Goal: Task Accomplishment & Management: Use online tool/utility

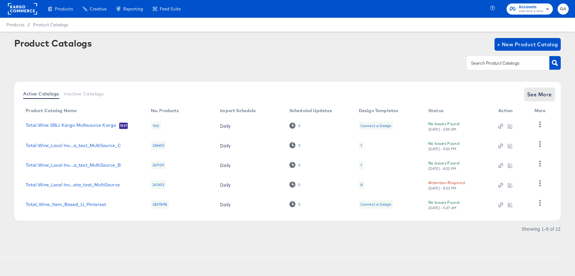
click at [541, 93] on span "See More" at bounding box center [539, 94] width 25 height 9
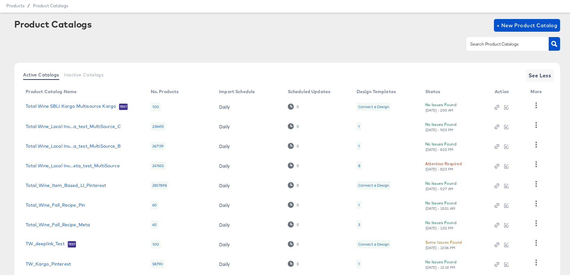
scroll to position [57, 0]
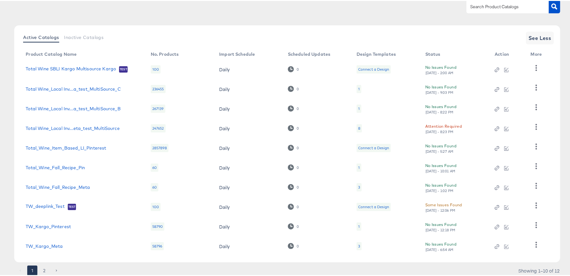
click at [46, 268] on button "2" at bounding box center [44, 270] width 10 height 10
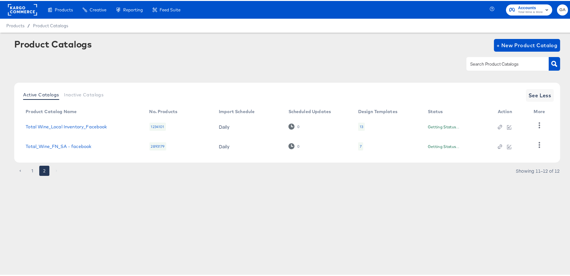
scroll to position [0, 0]
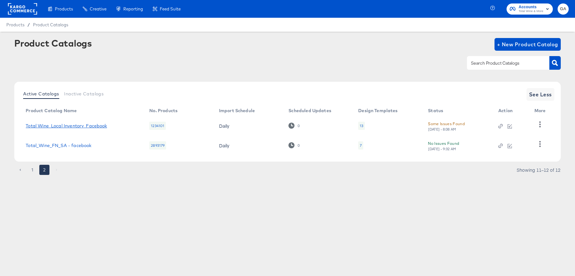
click at [91, 124] on link "Total Wine_Local Inventory_Facebook" at bounding box center [66, 125] width 81 height 5
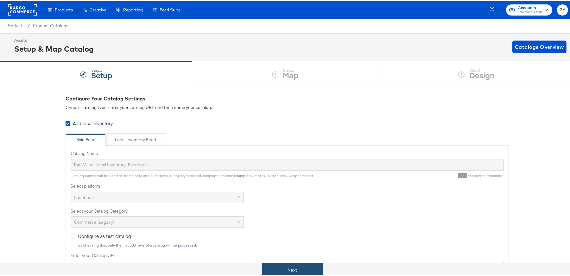
click at [298, 267] on button "Next" at bounding box center [292, 269] width 61 height 14
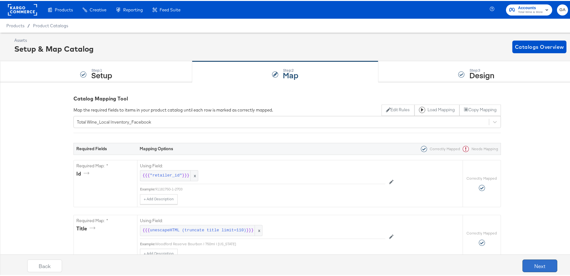
click at [539, 262] on button "Next" at bounding box center [540, 265] width 35 height 13
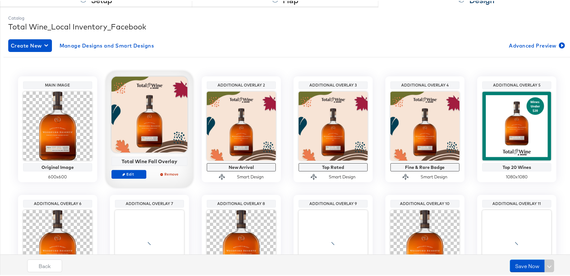
scroll to position [86, 0]
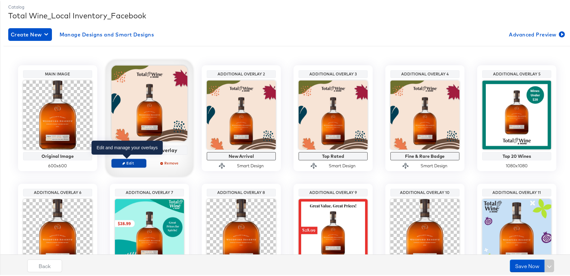
click at [118, 162] on span "Edit" at bounding box center [128, 162] width 29 height 5
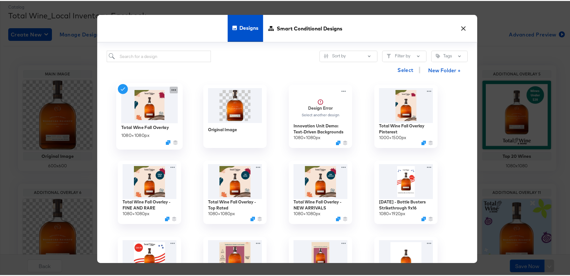
click at [173, 88] on icon at bounding box center [174, 89] width 8 height 7
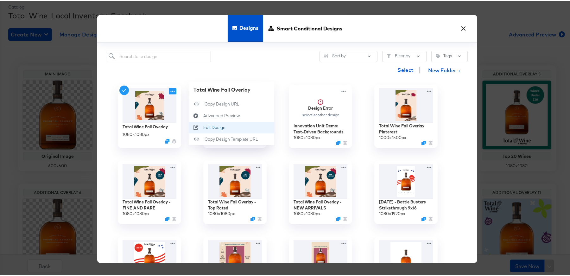
click at [201, 125] on div "Edit Design Edit Design" at bounding box center [196, 127] width 15 height 12
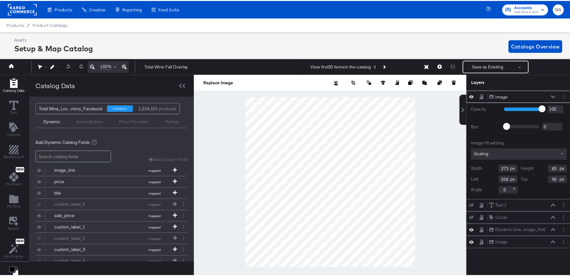
scroll to position [0, 2]
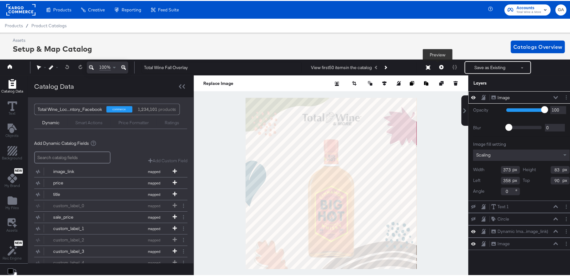
click at [439, 66] on icon at bounding box center [441, 66] width 4 height 4
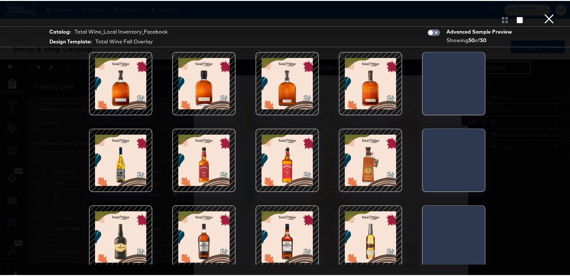
click at [545, 13] on button "×" at bounding box center [549, 6] width 13 height 13
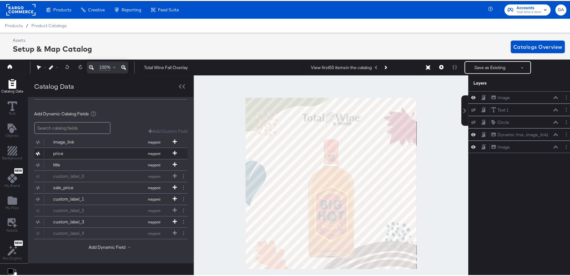
scroll to position [34, 0]
click at [128, 244] on span at bounding box center [129, 245] width 3 height 3
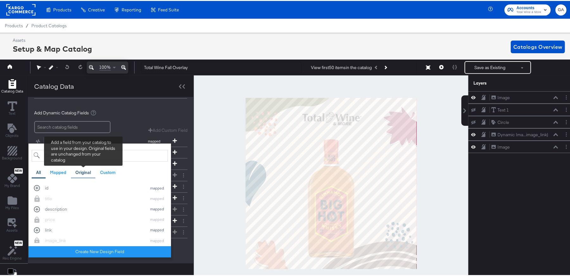
click at [83, 171] on div "Original" at bounding box center [83, 172] width 16 height 6
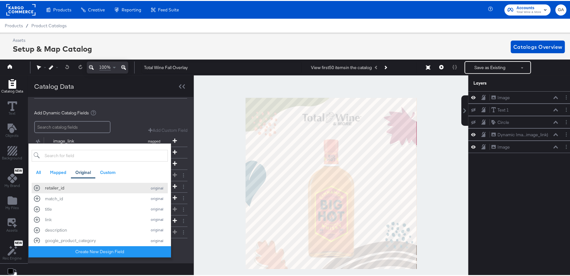
click at [61, 187] on div "retailer_id" at bounding box center [94, 187] width 99 height 6
click at [118, 108] on div "Add Dynamic Catalog Fields" at bounding box center [110, 109] width 153 height 6
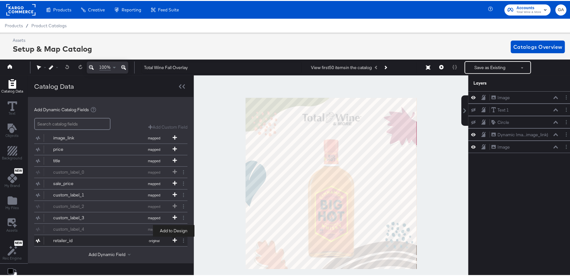
click at [175, 238] on icon at bounding box center [175, 239] width 4 height 4
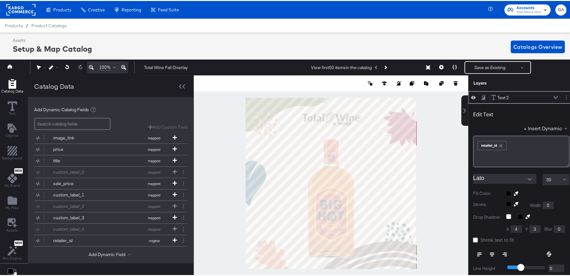
scroll to position [0, 0]
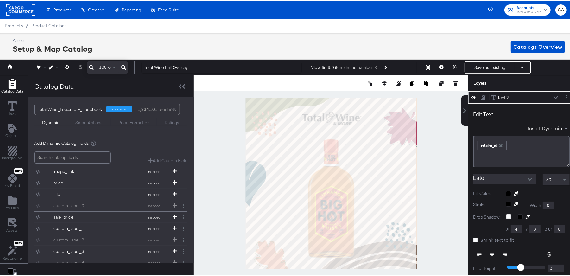
type input "196"
type input "262"
click at [439, 65] on icon at bounding box center [441, 66] width 4 height 4
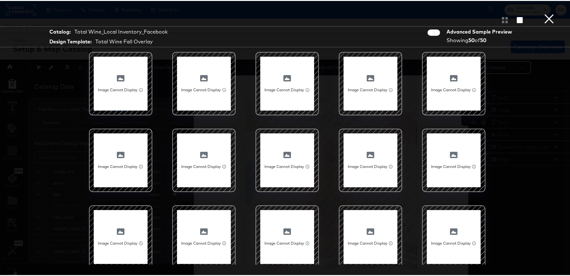
click at [125, 63] on div at bounding box center [121, 83] width 54 height 54
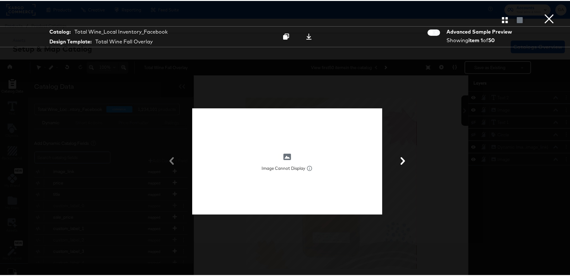
click at [304, 131] on div at bounding box center [287, 160] width 190 height 106
click at [548, 13] on button "×" at bounding box center [549, 6] width 13 height 13
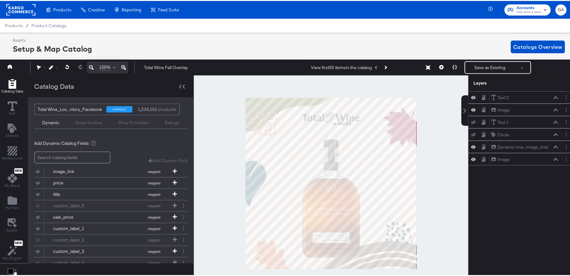
drag, startPoint x: 205, startPoint y: 81, endPoint x: 203, endPoint y: 86, distance: 5.1
click at [205, 81] on div at bounding box center [331, 182] width 275 height 216
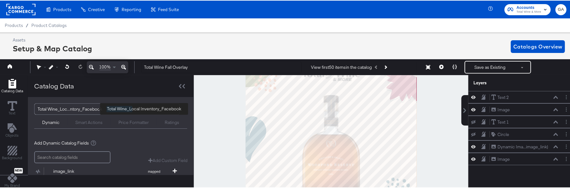
click at [94, 107] on div "Total Wine_Loc...ntory_Facebook" at bounding box center [70, 108] width 64 height 11
click at [111, 110] on div "commerce" at bounding box center [119, 108] width 26 height 6
click at [103, 109] on div "Total Wine_Loc...ntory_Facebook commerce 1,234,101 products" at bounding box center [104, 108] width 139 height 11
click at [99, 107] on div "Total Wine_Loc...ntory_Facebook" at bounding box center [70, 108] width 64 height 11
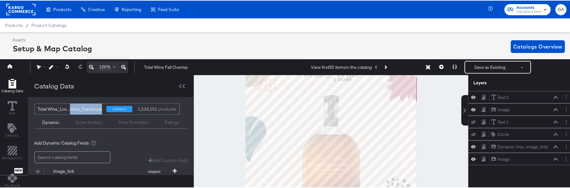
click at [99, 107] on div "Total Wine_Loc...ntory_Facebook" at bounding box center [70, 108] width 64 height 11
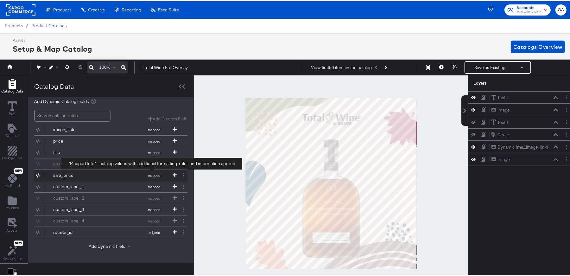
scroll to position [45, 0]
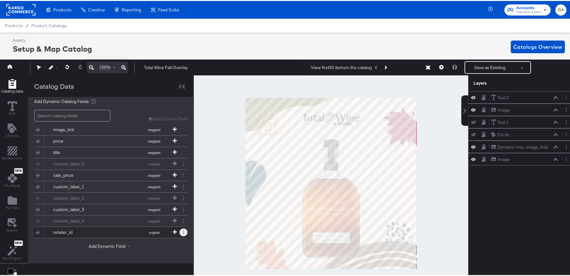
click at [182, 227] on button at bounding box center [184, 231] width 8 height 8
click at [165, 216] on button "Remove" at bounding box center [158, 214] width 16 height 6
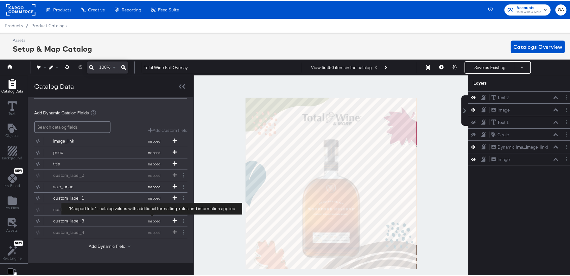
scroll to position [34, 0]
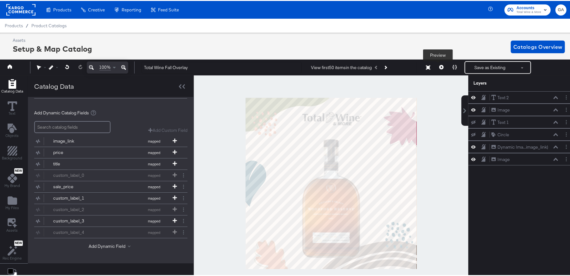
click at [439, 65] on icon at bounding box center [441, 66] width 4 height 4
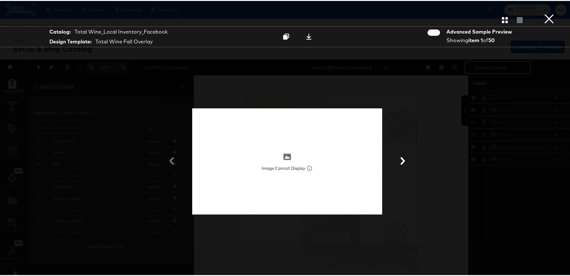
click at [547, 13] on button "×" at bounding box center [549, 6] width 13 height 13
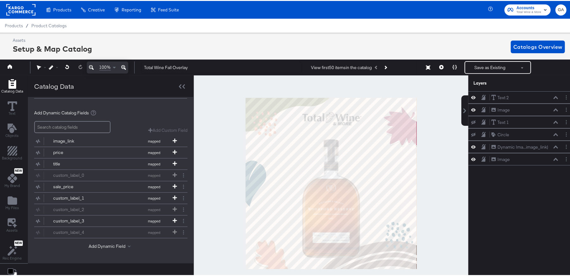
click at [216, 109] on div at bounding box center [331, 182] width 275 height 216
click at [439, 65] on icon at bounding box center [441, 66] width 4 height 4
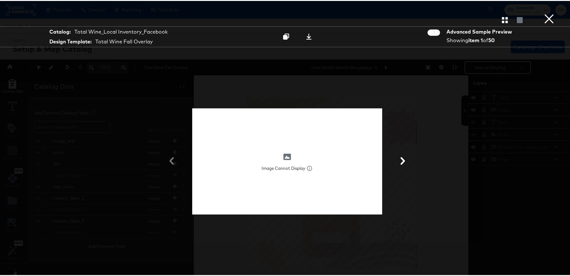
click at [549, 13] on button "×" at bounding box center [549, 6] width 13 height 13
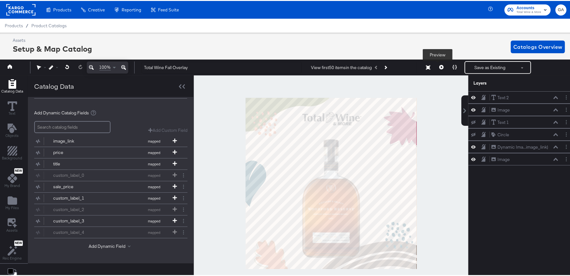
click at [439, 68] on icon at bounding box center [441, 66] width 4 height 4
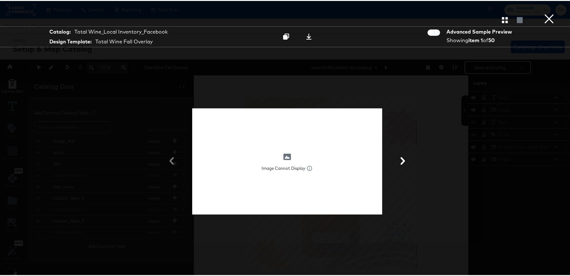
click at [520, 99] on div "Image Cannot Display Image cannot display. File size of image may be too large …" at bounding box center [287, 160] width 475 height 213
click at [495, 55] on div "Image Cannot Display Image cannot display. File size of image may be too large …" at bounding box center [287, 160] width 475 height 213
click at [544, 13] on button "×" at bounding box center [549, 6] width 13 height 13
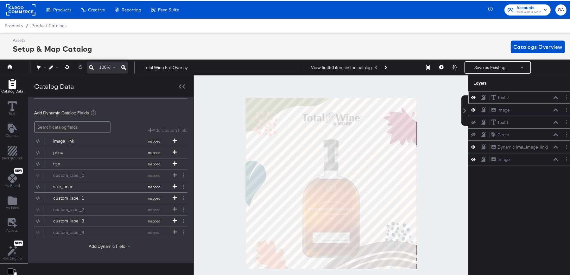
click at [526, 97] on div "Text 2 Text 2" at bounding box center [524, 96] width 67 height 7
click at [566, 147] on circle "Layer Options" at bounding box center [566, 147] width 1 height 1
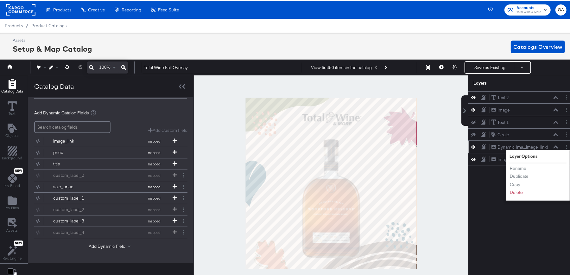
click at [554, 144] on icon at bounding box center [556, 145] width 4 height 3
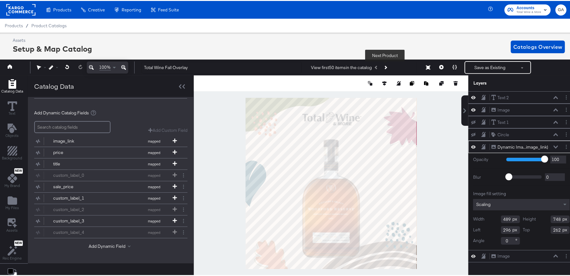
click at [387, 67] on button "Next Product" at bounding box center [385, 66] width 9 height 11
click at [387, 66] on button "Next Product" at bounding box center [385, 66] width 9 height 11
click at [436, 64] on button at bounding box center [441, 66] width 13 height 13
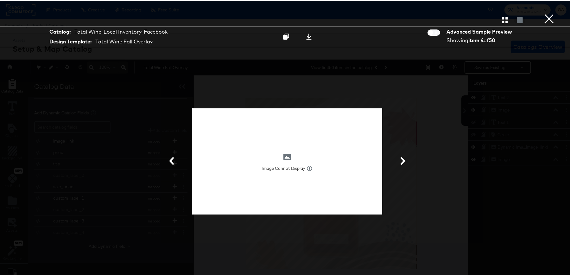
click at [507, 17] on div at bounding box center [513, 19] width 26 height 6
click at [502, 18] on icon "button" at bounding box center [505, 19] width 6 height 6
click at [501, 19] on div at bounding box center [505, 19] width 11 height 6
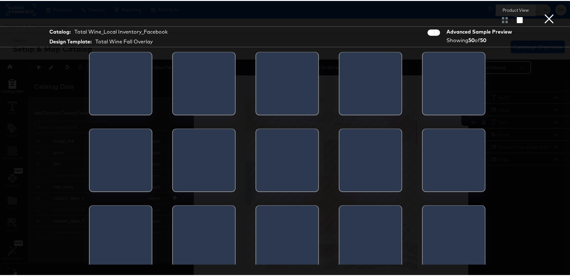
click at [515, 17] on button "button" at bounding box center [520, 19] width 11 height 6
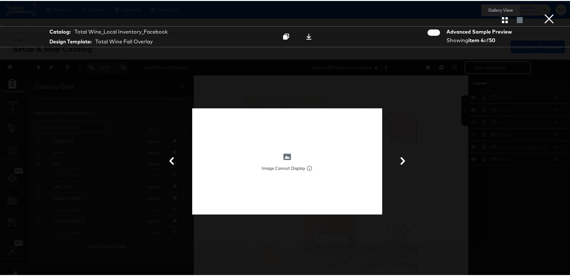
click at [502, 18] on icon "button" at bounding box center [505, 19] width 6 height 6
click at [500, 18] on div at bounding box center [505, 19] width 11 height 6
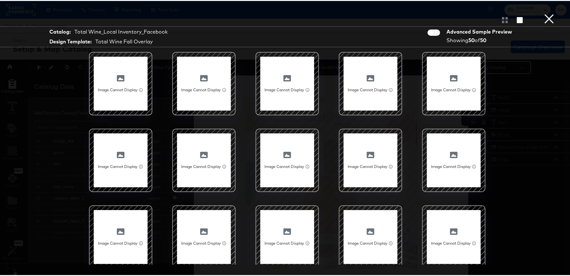
click at [547, 13] on button "×" at bounding box center [549, 6] width 13 height 13
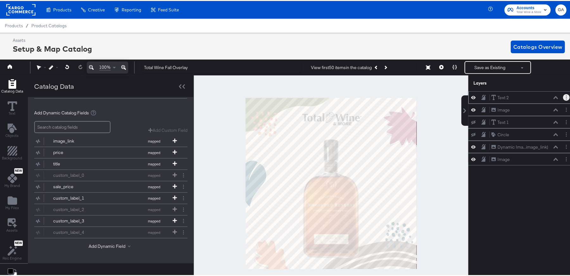
click at [563, 97] on button "Layer Options" at bounding box center [566, 96] width 7 height 7
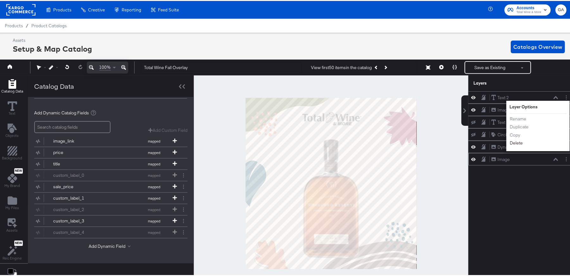
drag, startPoint x: 511, startPoint y: 143, endPoint x: 515, endPoint y: 139, distance: 5.6
click at [511, 143] on button "Delete" at bounding box center [517, 142] width 14 height 7
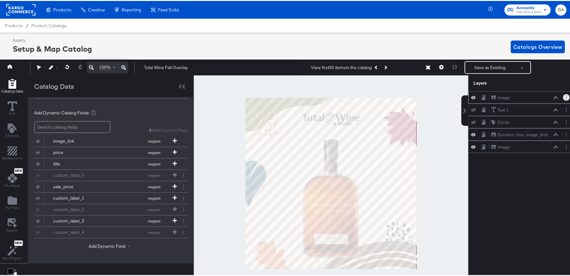
click at [563, 96] on button "Layer Options" at bounding box center [566, 96] width 7 height 7
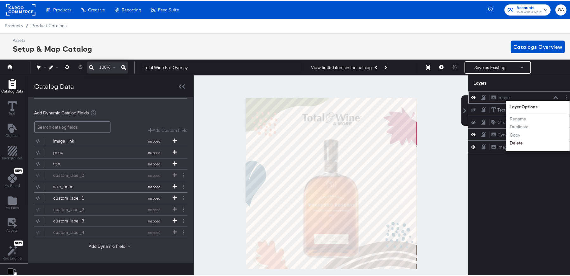
click at [515, 144] on button "Delete" at bounding box center [517, 142] width 14 height 7
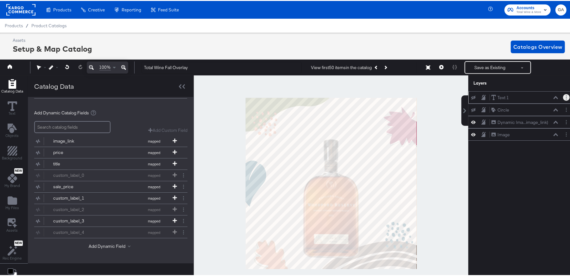
click at [563, 99] on button "Layer Options" at bounding box center [566, 96] width 7 height 7
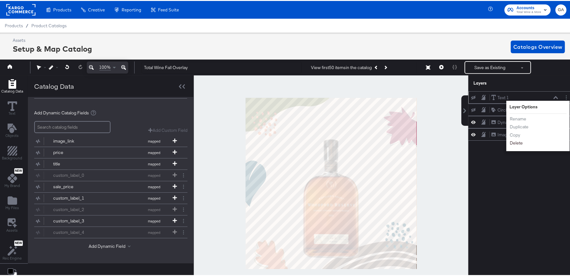
click at [514, 142] on button "Delete" at bounding box center [517, 142] width 14 height 7
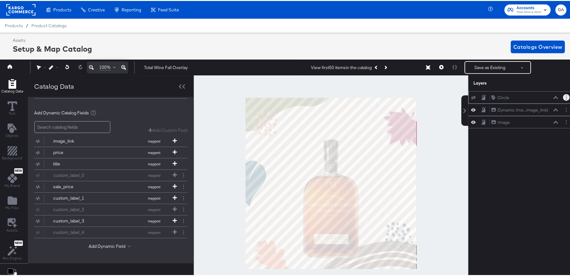
click at [566, 96] on icon "Layer Options" at bounding box center [566, 96] width 1 height 4
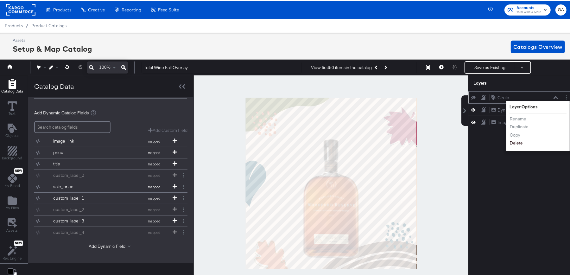
click at [515, 143] on button "Delete" at bounding box center [517, 142] width 14 height 7
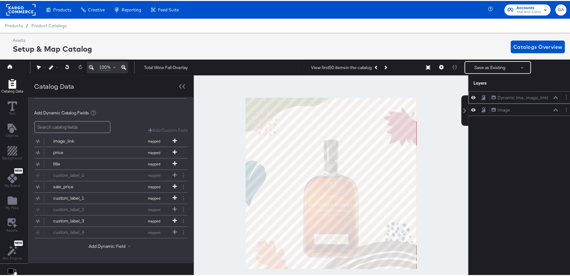
click at [471, 95] on icon at bounding box center [473, 96] width 4 height 5
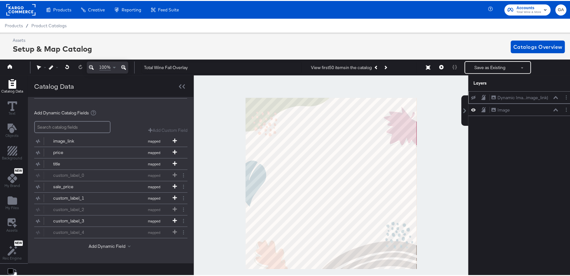
click at [471, 95] on icon at bounding box center [473, 97] width 4 height 4
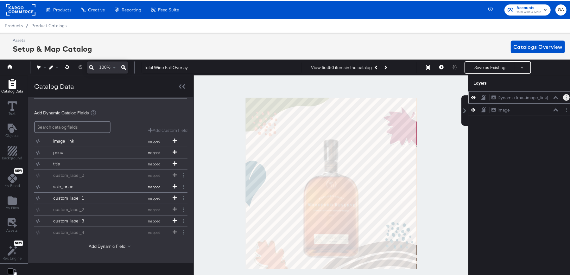
click at [566, 97] on icon "Layer Options" at bounding box center [566, 96] width 1 height 4
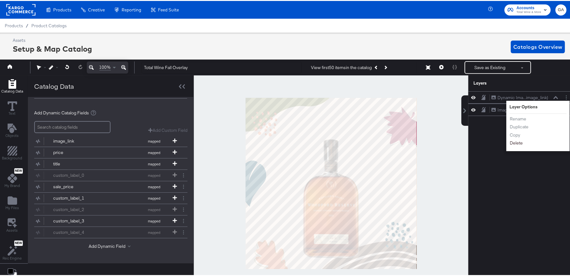
click at [512, 142] on button "Delete" at bounding box center [517, 142] width 14 height 7
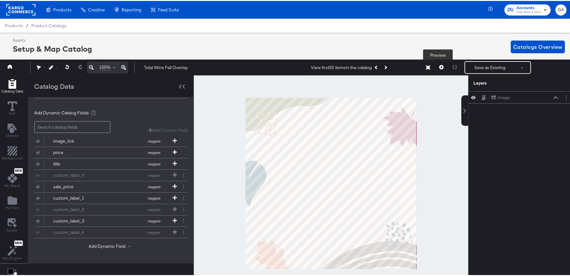
click at [439, 65] on icon at bounding box center [441, 66] width 4 height 4
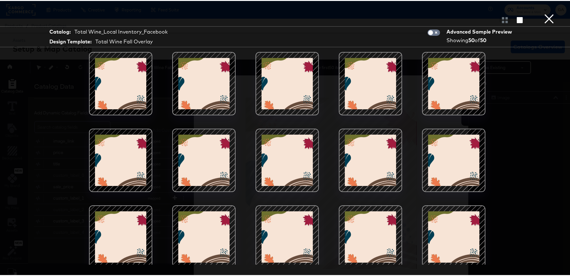
click at [544, 13] on button "×" at bounding box center [549, 6] width 13 height 13
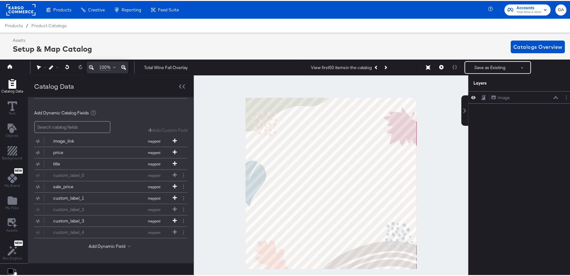
click at [509, 123] on div "Image Image" at bounding box center [518, 186] width 114 height 192
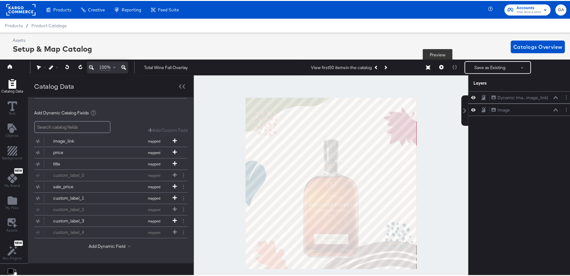
click at [439, 66] on icon at bounding box center [441, 66] width 4 height 4
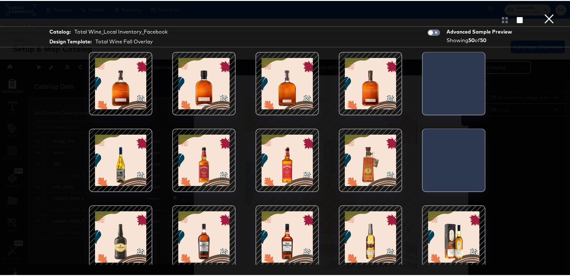
click at [544, 13] on button "×" at bounding box center [549, 6] width 13 height 13
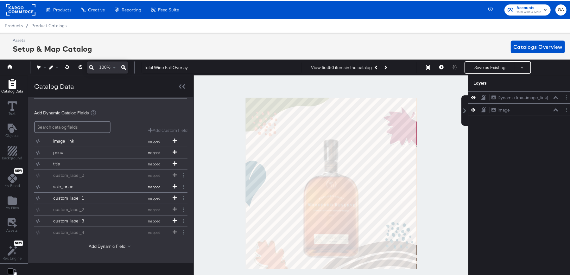
click at [480, 154] on div "Dynamic Ima...image_link) Dynamic Image (image_link) Image Image" at bounding box center [518, 186] width 114 height 192
click at [439, 65] on icon at bounding box center [441, 66] width 4 height 4
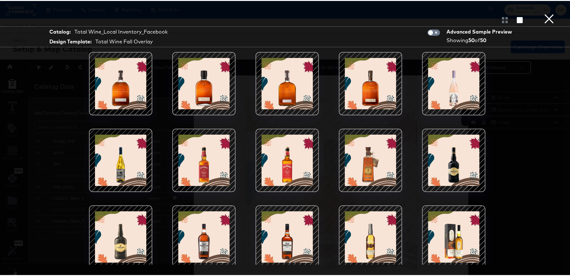
click at [545, 13] on button "×" at bounding box center [549, 6] width 13 height 13
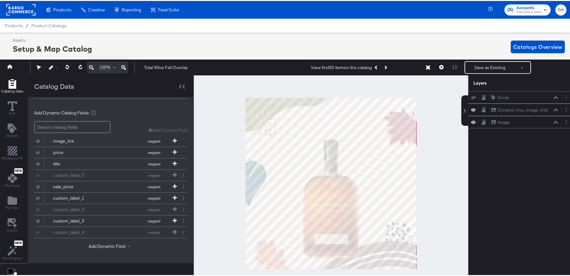
click at [528, 145] on div "Circle Circle Dynamic Ima...image_link) Dynamic Image (image_link) Image Image" at bounding box center [518, 186] width 114 height 192
click at [435, 67] on button at bounding box center [441, 66] width 13 height 13
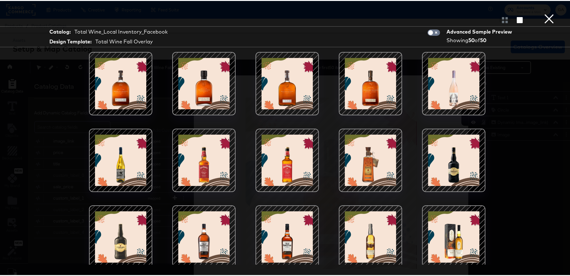
click at [544, 13] on button "×" at bounding box center [549, 6] width 13 height 13
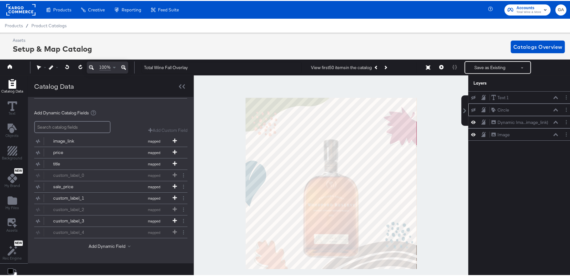
click at [471, 109] on button at bounding box center [473, 108] width 5 height 5
click at [471, 97] on icon at bounding box center [473, 97] width 4 height 4
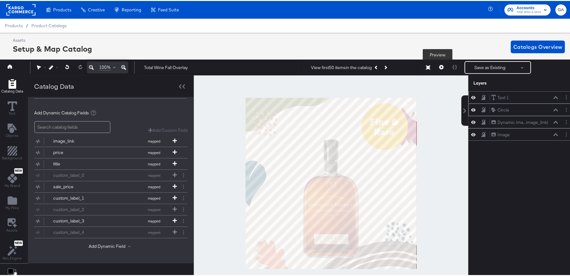
click at [439, 65] on icon at bounding box center [441, 66] width 4 height 4
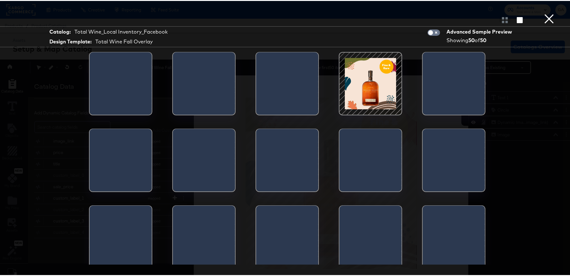
click at [543, 13] on button "×" at bounding box center [549, 6] width 13 height 13
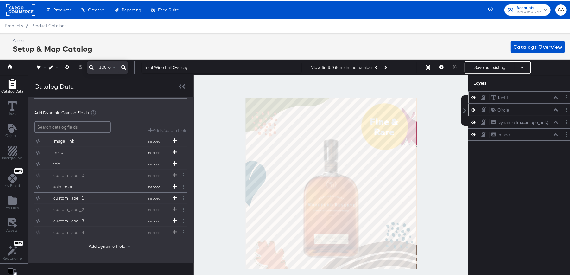
click at [528, 154] on div "Text 1 Text 1 Circle Circle Dynamic Ima...image_link) Dynamic Image (image_link…" at bounding box center [522, 186] width 106 height 192
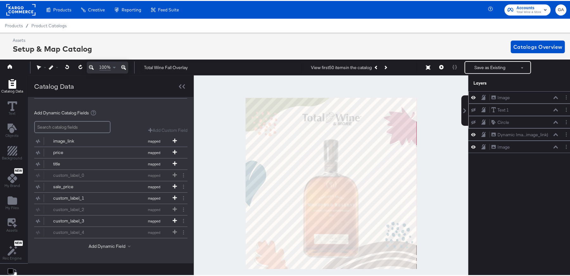
click at [515, 94] on div "Image Image" at bounding box center [524, 96] width 67 height 7
click at [553, 98] on div "Image Image" at bounding box center [524, 96] width 67 height 7
click at [554, 95] on icon at bounding box center [556, 96] width 4 height 3
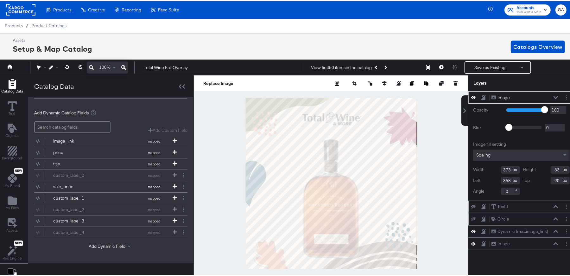
type input "88"
click at [439, 65] on icon at bounding box center [441, 66] width 4 height 4
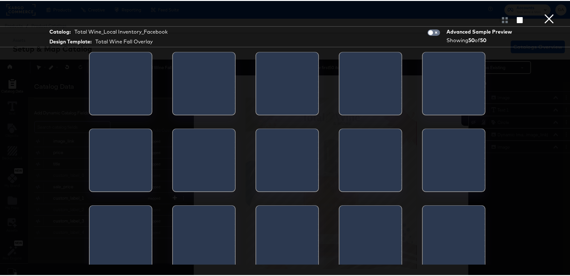
click at [437, 66] on div at bounding box center [432, 84] width 19 height 67
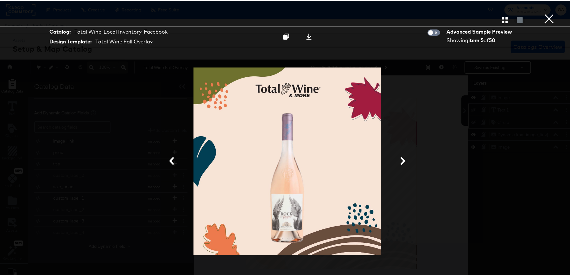
click at [547, 13] on button "×" at bounding box center [549, 6] width 13 height 13
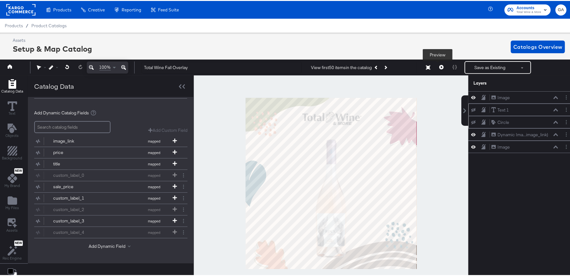
click at [439, 67] on icon at bounding box center [441, 66] width 4 height 4
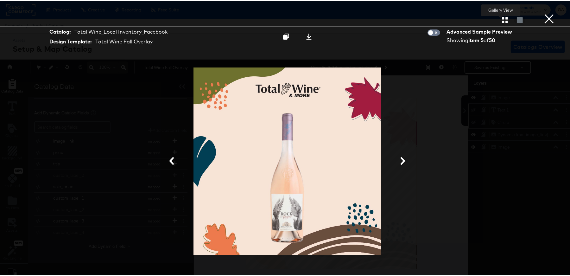
click at [502, 21] on icon "button" at bounding box center [505, 19] width 6 height 6
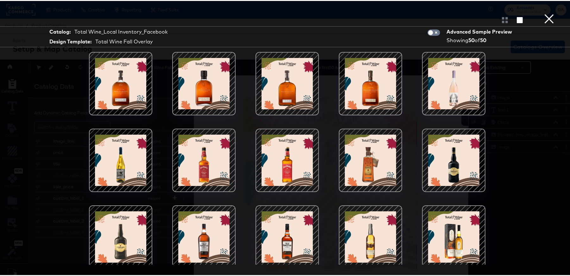
click at [543, 13] on button "×" at bounding box center [549, 6] width 13 height 13
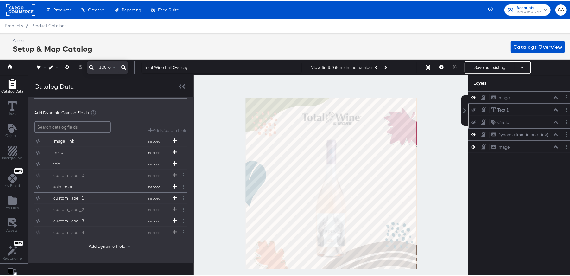
click at [444, 168] on div at bounding box center [331, 182] width 275 height 216
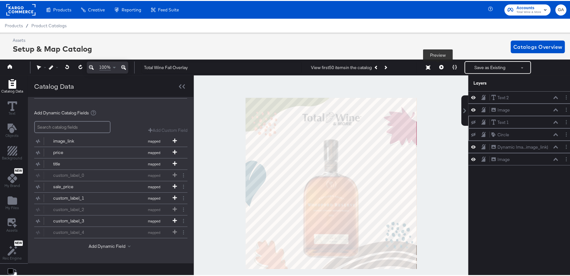
click at [437, 64] on button at bounding box center [441, 66] width 13 height 13
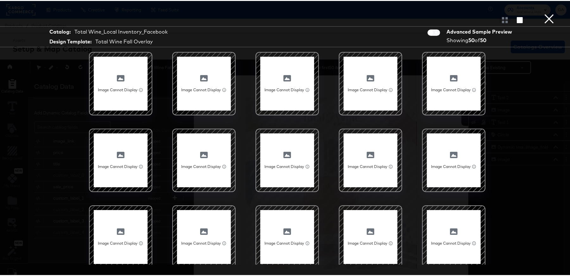
click at [547, 13] on button "×" at bounding box center [549, 6] width 13 height 13
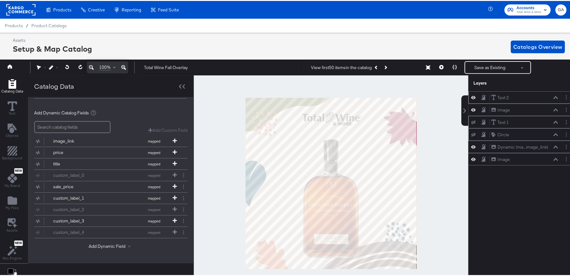
click at [554, 95] on icon at bounding box center [556, 96] width 4 height 3
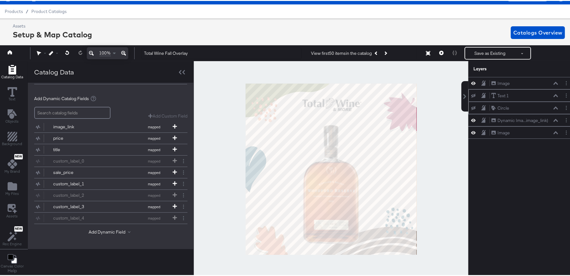
scroll to position [0, 0]
click at [439, 51] on icon at bounding box center [441, 52] width 4 height 4
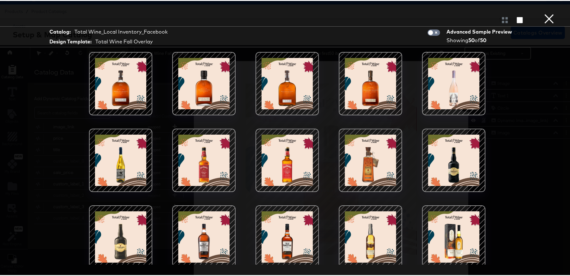
click at [548, 13] on button "×" at bounding box center [549, 6] width 13 height 13
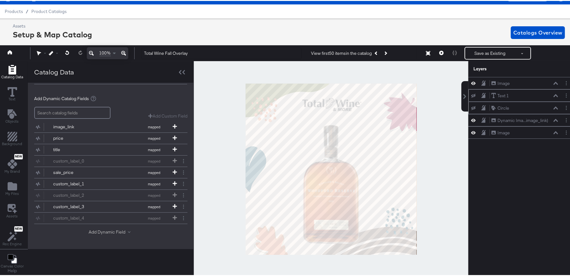
click at [106, 228] on button "Add Dynamic Field" at bounding box center [111, 231] width 44 height 6
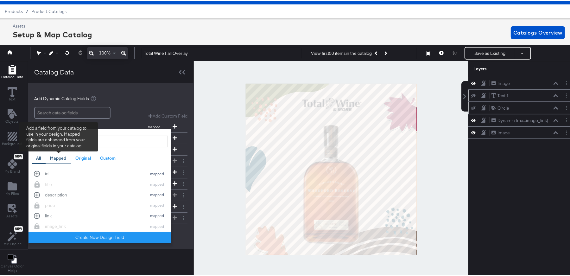
click at [57, 155] on div "Mapped" at bounding box center [58, 157] width 16 height 6
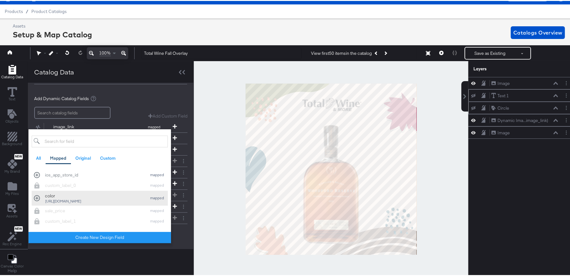
scroll to position [199, 0]
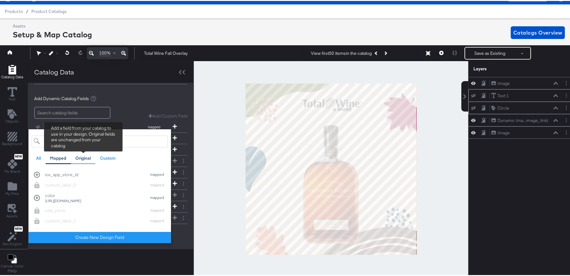
click at [87, 155] on div "Original" at bounding box center [83, 157] width 16 height 6
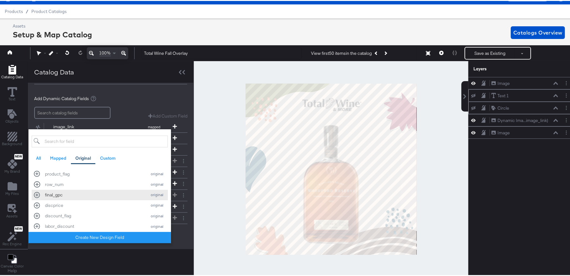
scroll to position [285, 0]
click at [37, 180] on div "row_num original" at bounding box center [100, 182] width 132 height 6
click at [157, 93] on div "Add Dynamic Catalog Fields" at bounding box center [110, 95] width 153 height 6
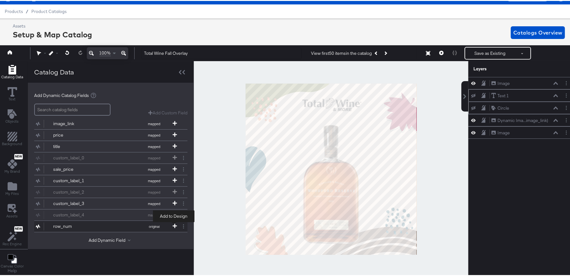
click at [174, 224] on icon at bounding box center [175, 225] width 4 height 4
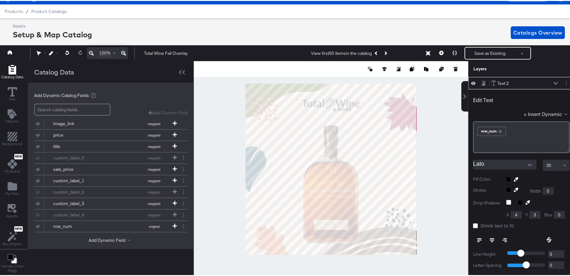
scroll to position [0, 0]
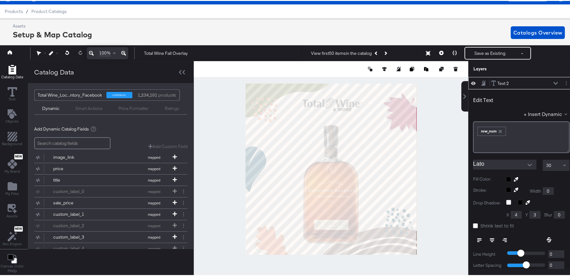
type input "262"
click at [439, 50] on icon at bounding box center [441, 52] width 4 height 4
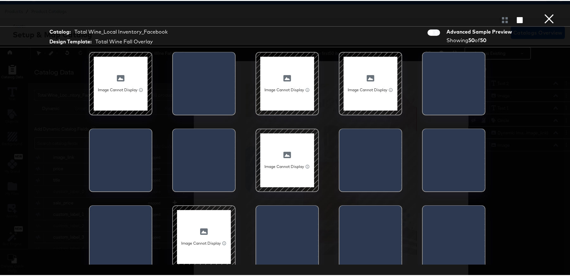
click at [548, 13] on button "×" at bounding box center [549, 6] width 13 height 13
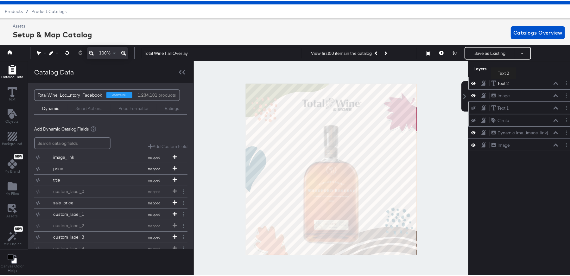
click at [504, 80] on div "Text 2" at bounding box center [503, 83] width 11 height 6
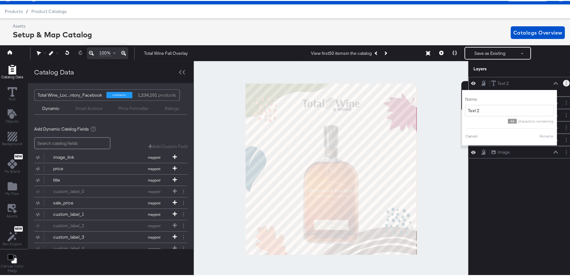
click at [564, 82] on button "Layer Options" at bounding box center [566, 82] width 7 height 7
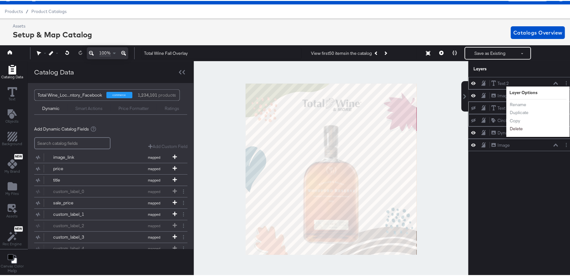
click at [516, 129] on button "Delete" at bounding box center [517, 128] width 14 height 7
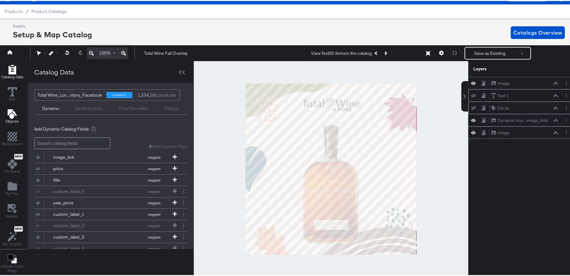
click at [9, 116] on icon "Add Text" at bounding box center [13, 113] width 10 height 10
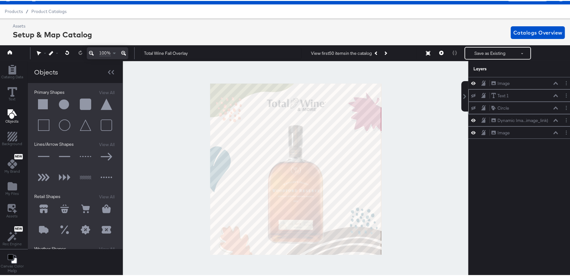
click at [41, 104] on button at bounding box center [43, 103] width 19 height 19
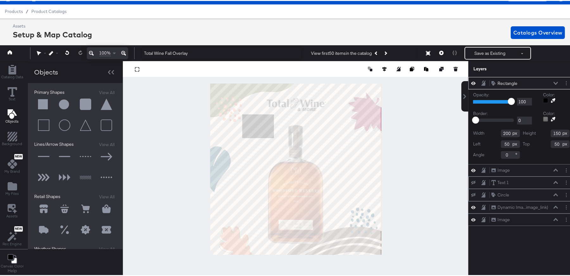
type input "204"
type input "216"
click at [439, 51] on icon at bounding box center [441, 52] width 4 height 4
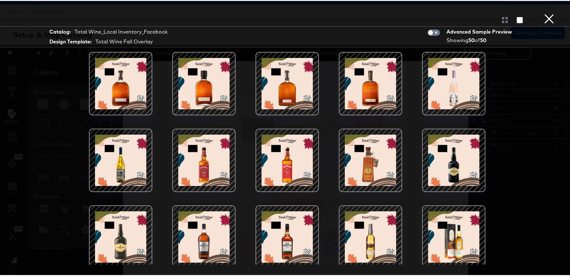
click at [547, 13] on button "×" at bounding box center [549, 6] width 13 height 13
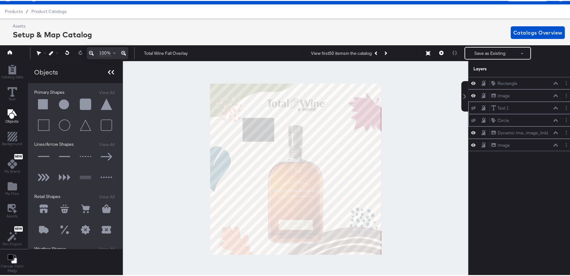
click at [108, 70] on icon at bounding box center [111, 71] width 6 height 4
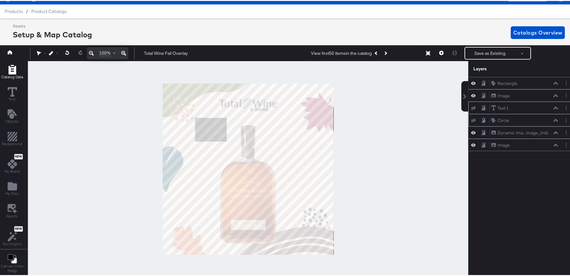
click at [6, 69] on div "Catalog Data" at bounding box center [12, 71] width 22 height 15
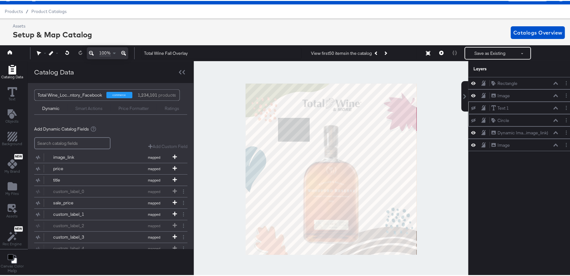
scroll to position [45, 0]
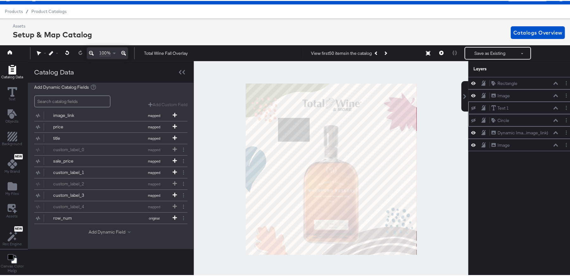
click at [95, 228] on button "Add Dynamic Field" at bounding box center [111, 231] width 44 height 6
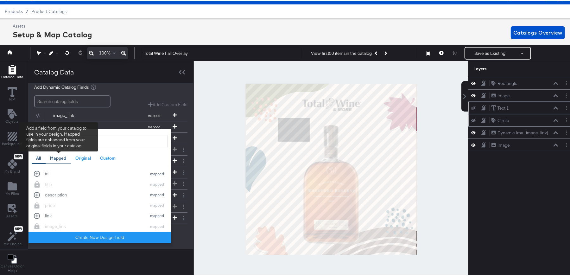
click at [58, 159] on div "Mapped" at bounding box center [58, 157] width 16 height 6
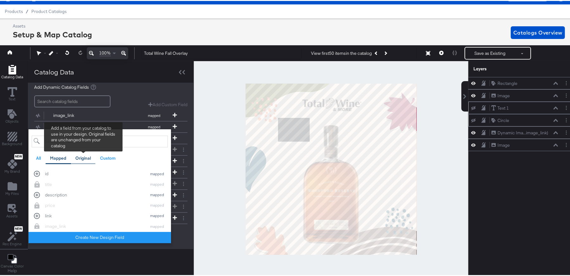
click at [83, 158] on div "Original" at bounding box center [83, 157] width 16 height 6
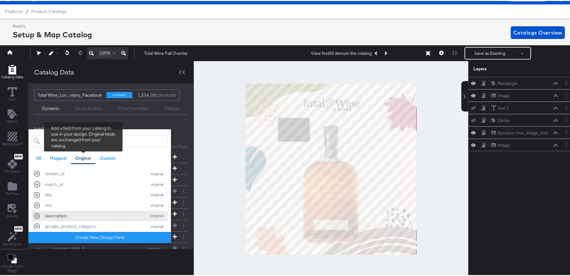
scroll to position [45, 0]
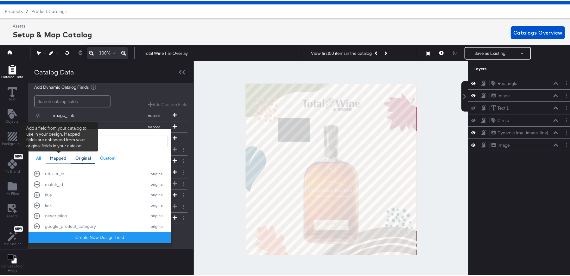
click at [56, 156] on div "Mapped" at bounding box center [58, 157] width 16 height 6
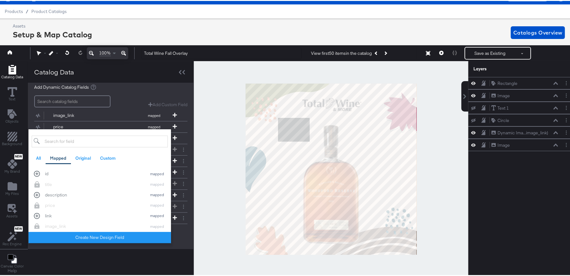
scroll to position [57, 0]
click at [36, 199] on div "brand mapped" at bounding box center [100, 200] width 132 height 6
click at [123, 91] on div "Add Custom Field Create a custom field based on an existing field" at bounding box center [110, 97] width 153 height 12
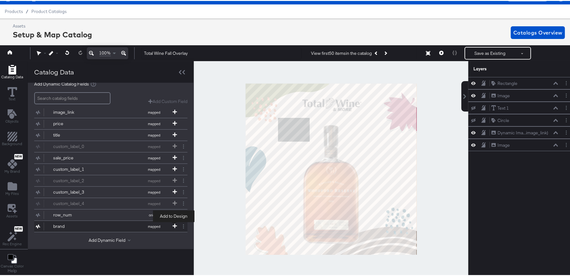
click at [172, 224] on span at bounding box center [175, 225] width 6 height 5
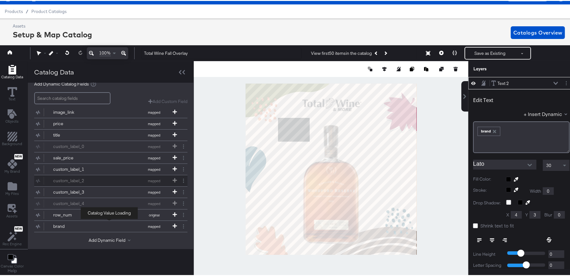
scroll to position [0, 0]
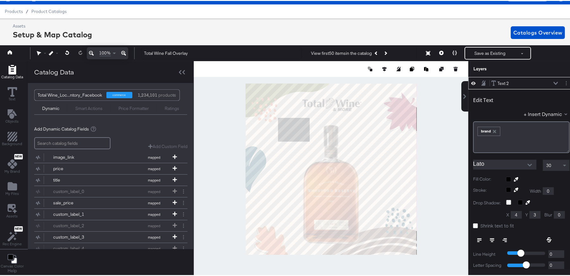
type input "132"
type input "400"
click at [385, 51] on icon "Next Product" at bounding box center [385, 52] width 3 height 3
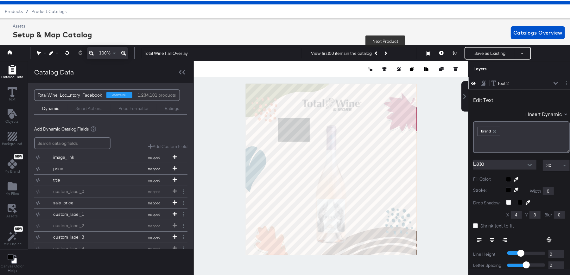
click at [385, 51] on icon "Next Product" at bounding box center [385, 52] width 3 height 3
click at [385, 50] on button "Next Product" at bounding box center [385, 52] width 9 height 11
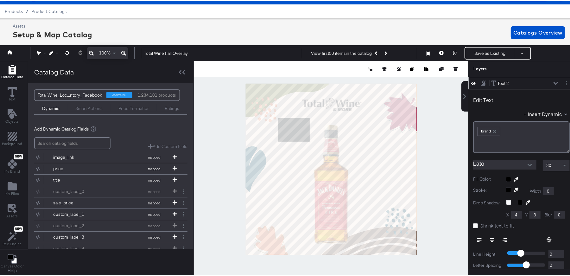
type input "168"
click at [439, 53] on icon at bounding box center [441, 52] width 4 height 4
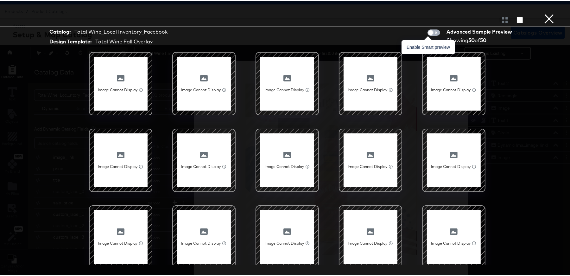
click at [428, 32] on input "checkbox" at bounding box center [430, 33] width 19 height 6
checkbox input "true"
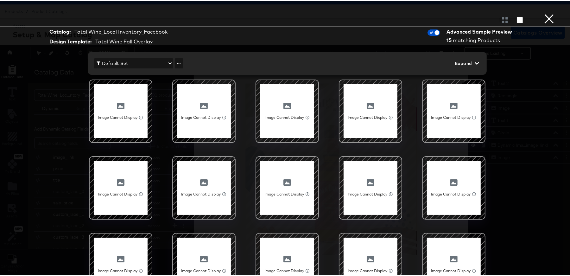
click at [143, 61] on span "Default Set" at bounding box center [134, 63] width 74 height 8
click at [152, 63] on div at bounding box center [287, 138] width 575 height 276
click at [170, 62] on button "Default Set" at bounding box center [133, 62] width 79 height 10
click at [177, 62] on div at bounding box center [287, 138] width 575 height 276
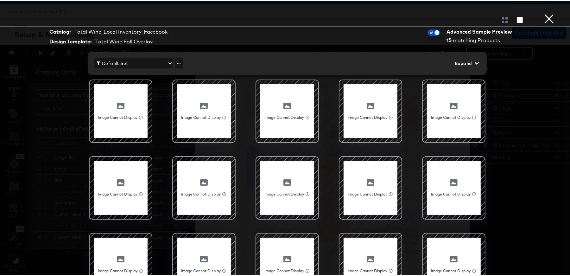
click at [164, 64] on span "Default Set" at bounding box center [134, 63] width 74 height 8
click at [429, 32] on div at bounding box center [287, 138] width 575 height 276
click at [429, 31] on input "checkbox" at bounding box center [437, 33] width 19 height 6
click at [548, 13] on button "×" at bounding box center [549, 6] width 13 height 13
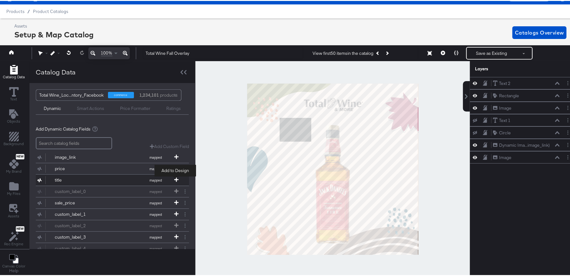
click at [177, 179] on icon at bounding box center [176, 178] width 4 height 4
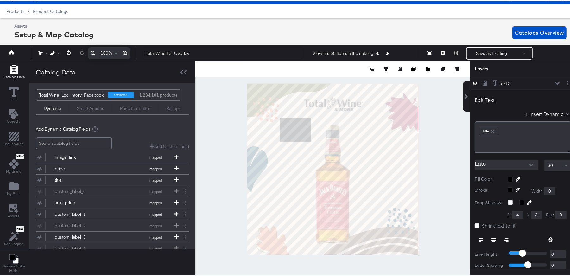
type input "140"
type input "658"
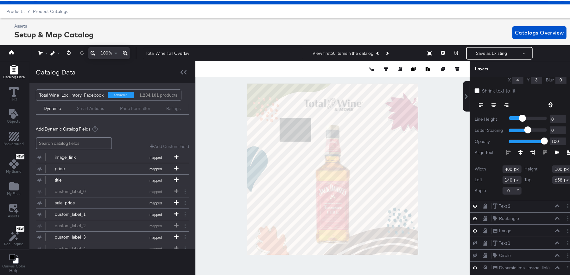
scroll to position [144, 0]
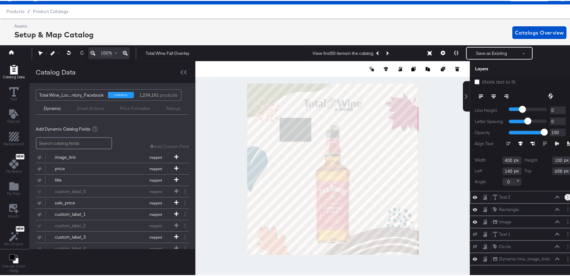
click at [565, 195] on button "Layer Options" at bounding box center [568, 196] width 7 height 7
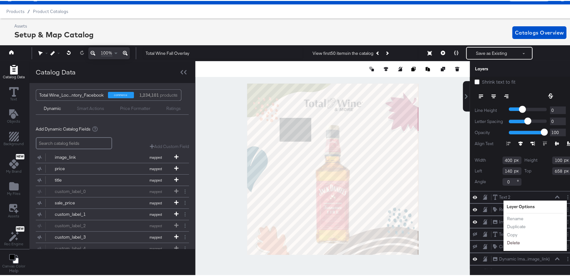
click at [510, 241] on button "Delete" at bounding box center [514, 242] width 14 height 7
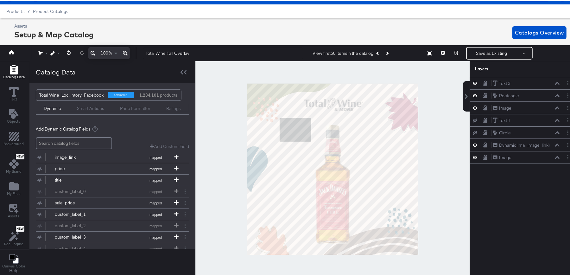
scroll to position [0, 0]
click at [441, 52] on icon at bounding box center [443, 52] width 4 height 4
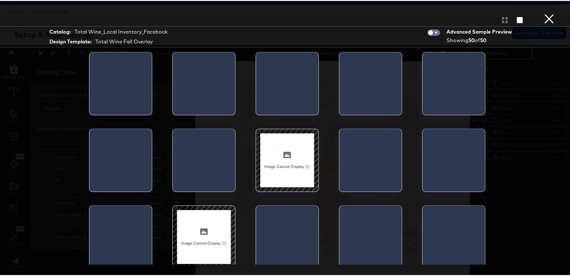
click at [546, 13] on button "×" at bounding box center [549, 6] width 13 height 13
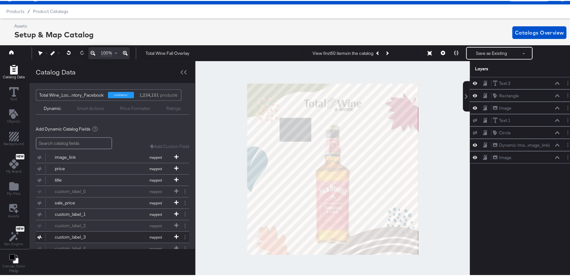
scroll to position [56, 0]
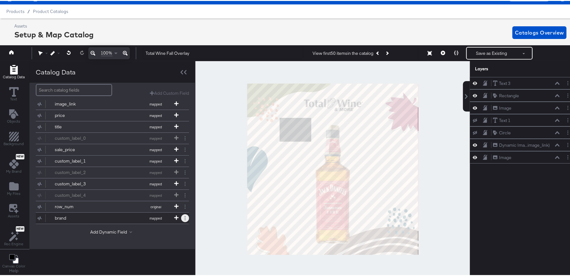
click at [185, 215] on icon at bounding box center [185, 217] width 1 height 4
click at [164, 200] on button "Remove" at bounding box center [160, 200] width 16 height 6
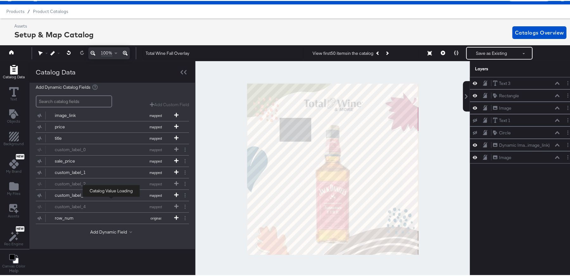
scroll to position [45, 0]
click at [555, 83] on icon at bounding box center [557, 82] width 4 height 3
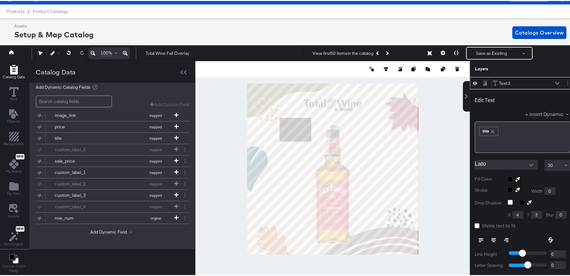
click at [533, 112] on button "+ Insert Dynamic" at bounding box center [549, 113] width 46 height 7
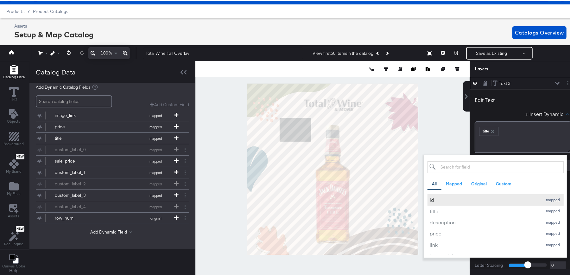
click at [432, 201] on div "id" at bounding box center [485, 198] width 110 height 7
click at [511, 130] on icon "button" at bounding box center [513, 130] width 4 height 4
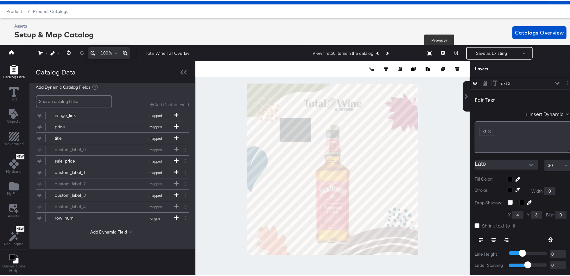
click at [441, 52] on icon at bounding box center [443, 52] width 4 height 4
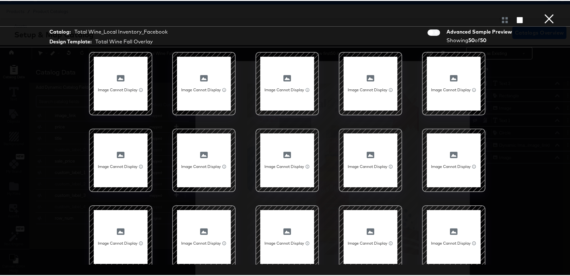
click at [547, 13] on button "×" at bounding box center [549, 6] width 13 height 13
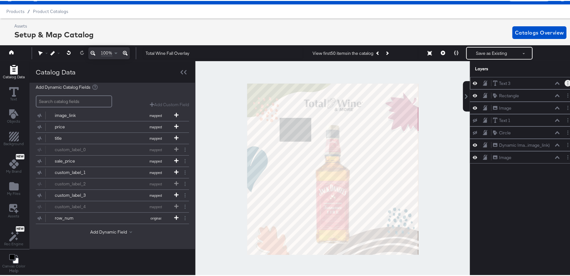
click at [565, 82] on button "Layer Options" at bounding box center [568, 82] width 7 height 7
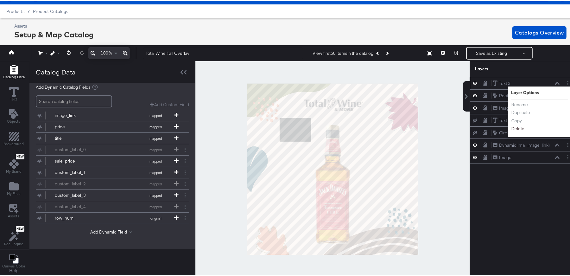
click at [518, 128] on button "Delete" at bounding box center [518, 128] width 14 height 7
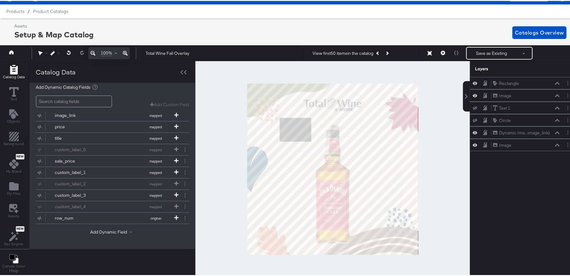
scroll to position [0, 0]
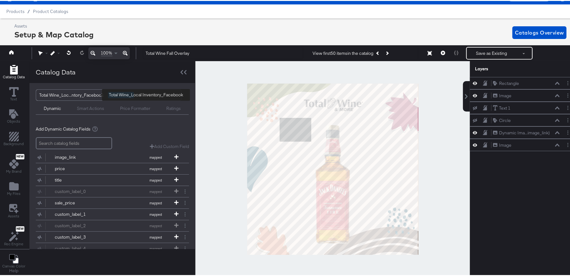
click at [71, 98] on div "Total Wine_Loc...ntory_Facebook" at bounding box center [71, 94] width 64 height 11
click at [70, 94] on div "Total Wine_Loc...ntory_Facebook" at bounding box center [71, 94] width 64 height 11
click at [13, 87] on icon at bounding box center [14, 91] width 10 height 10
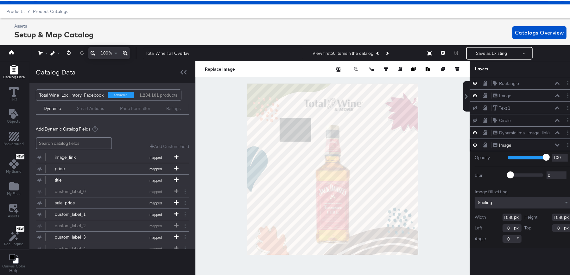
scroll to position [14, 2]
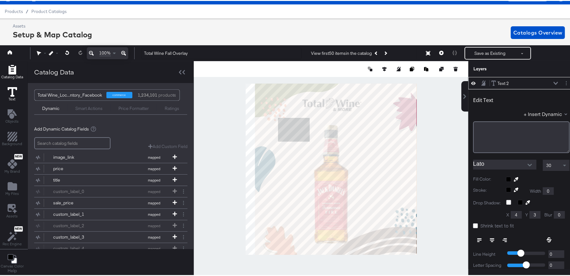
click at [14, 91] on icon at bounding box center [13, 91] width 10 height 10
click at [488, 129] on div "﻿" at bounding box center [521, 136] width 97 height 32
click at [438, 130] on div at bounding box center [331, 168] width 275 height 216
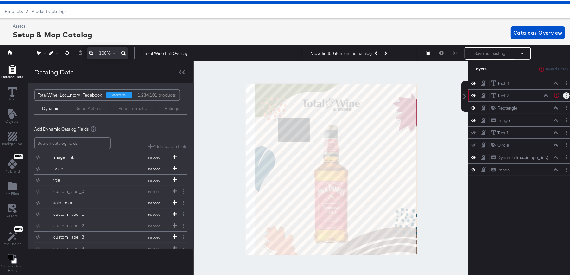
click at [563, 95] on button "Layer Options" at bounding box center [566, 94] width 7 height 7
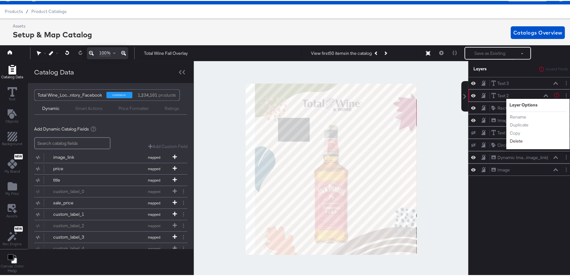
click at [518, 143] on button "Delete" at bounding box center [517, 140] width 14 height 7
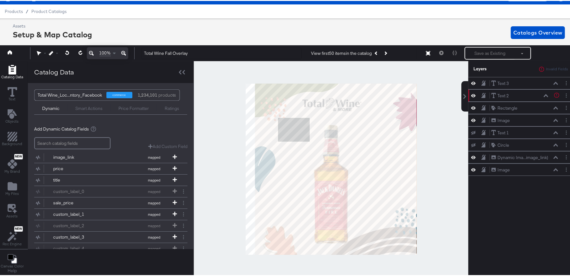
click at [563, 97] on div at bounding box center [566, 94] width 7 height 7
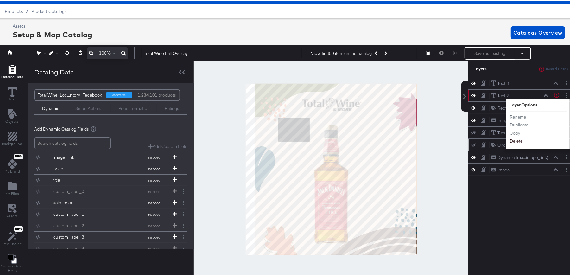
click at [510, 140] on button "Delete" at bounding box center [517, 140] width 14 height 7
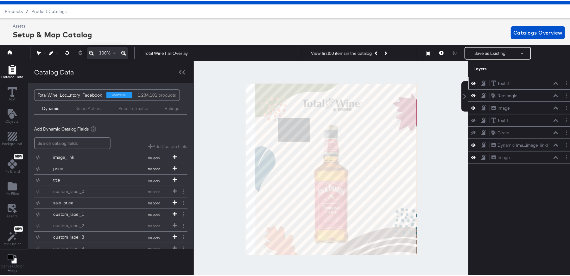
click at [513, 85] on div "Text 3 Text 3" at bounding box center [524, 82] width 67 height 7
click at [515, 89] on div "Rectangle Rectangle" at bounding box center [522, 94] width 106 height 12
click at [509, 84] on div "Text 3 Text 3" at bounding box center [524, 82] width 67 height 7
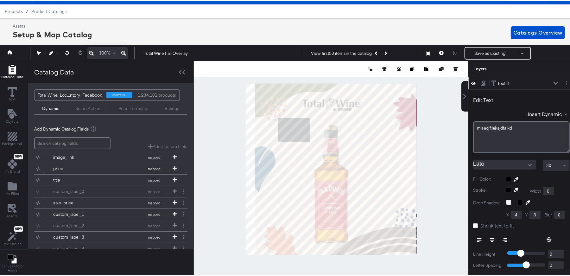
type input "-138"
type input "90"
type input "608"
type input "346"
click at [506, 188] on div at bounding box center [515, 190] width 19 height 8
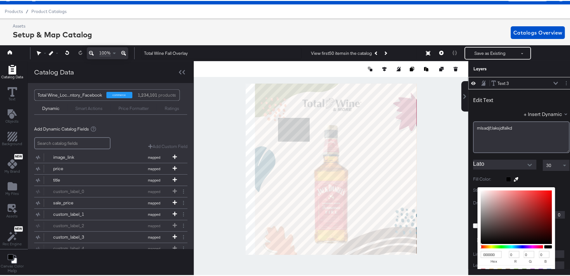
scroll to position [38, 0]
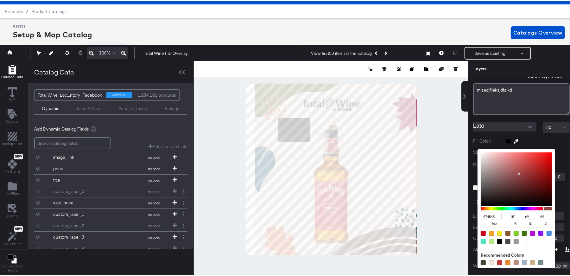
type input "974545"
type input "151"
type input "69"
type input "A54A4A"
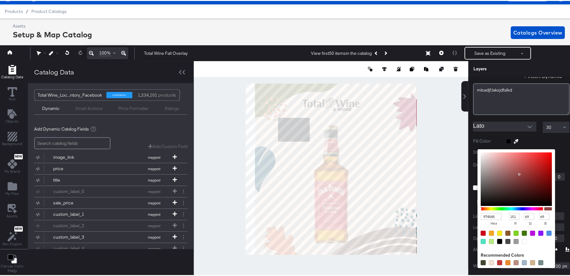
type input "165"
type input "74"
type input "C25050"
type input "194"
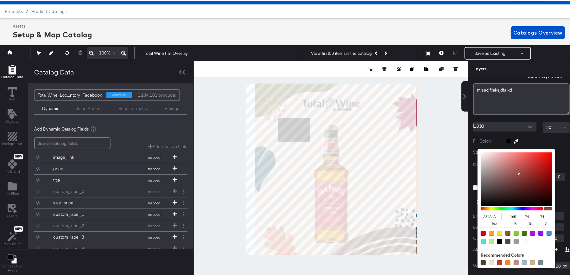
type input "80"
type input "DD5252"
type input "221"
type input "82"
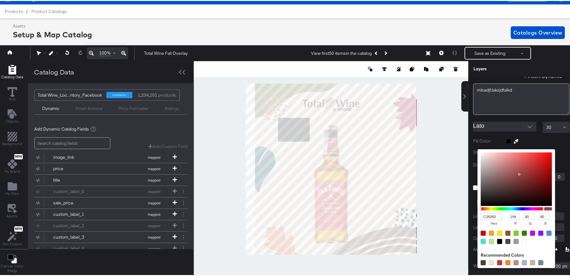
type input "82"
type input "EB4E4E"
type input "235"
type input "78"
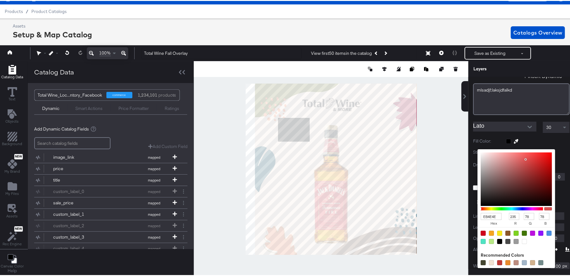
type input "FF4545"
type input "255"
type input "69"
type input "FF2222"
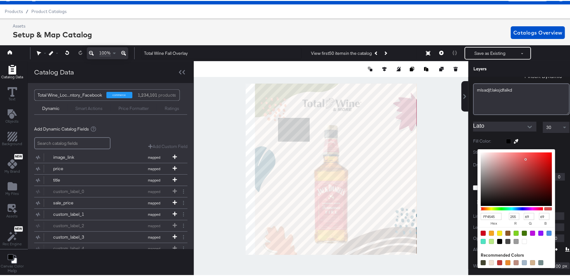
type input "34"
type input "FF1212"
type input "18"
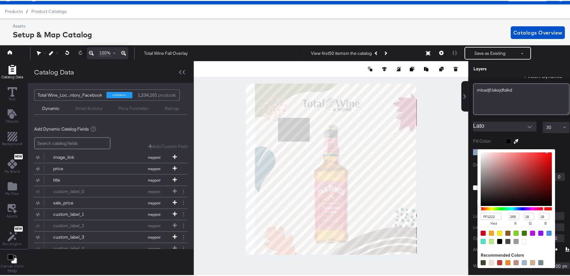
type input "FF0303"
type input "3"
type input "FF0000"
type input "0"
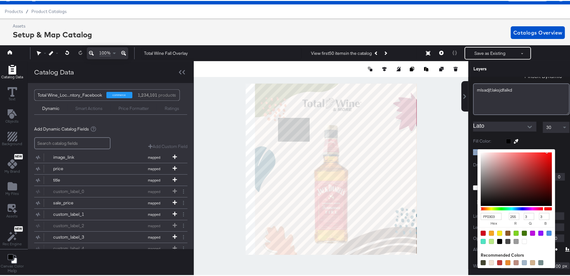
type input "0"
drag, startPoint x: 515, startPoint y: 173, endPoint x: 545, endPoint y: 130, distance: 52.2
click at [553, 139] on div "Edit Text + Insert Dynamic mlsadjf;laksjdfalkd﻿ Lato 30 Fill Color: Stroke: FF0…" at bounding box center [522, 172] width 106 height 245
click at [510, 99] on div "mlsadjf;laksjdfalkd﻿" at bounding box center [521, 98] width 97 height 32
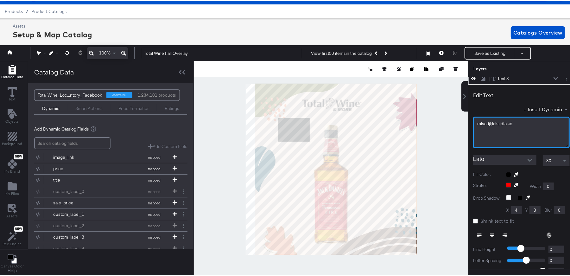
scroll to position [0, 0]
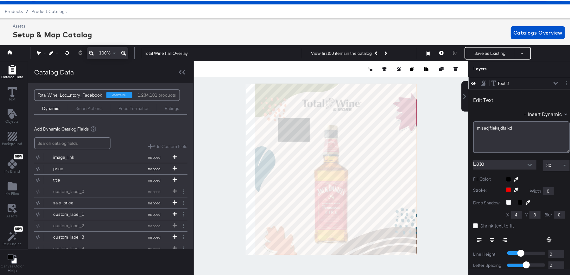
click at [506, 179] on div at bounding box center [538, 178] width 64 height 5
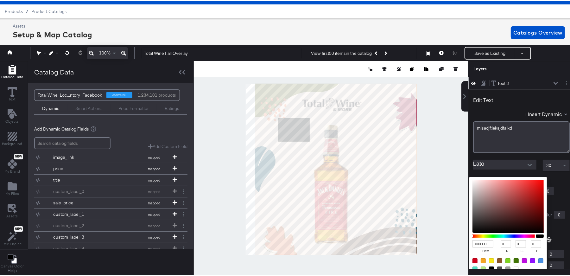
scroll to position [28, 0]
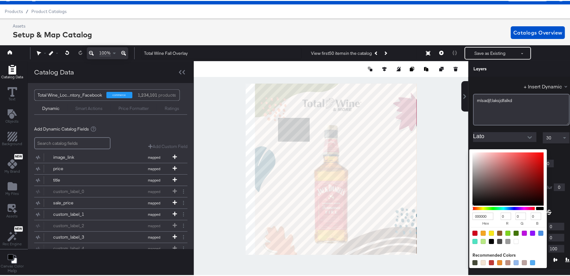
type input "B36969"
type input "179"
type input "105"
type input "B66A6A"
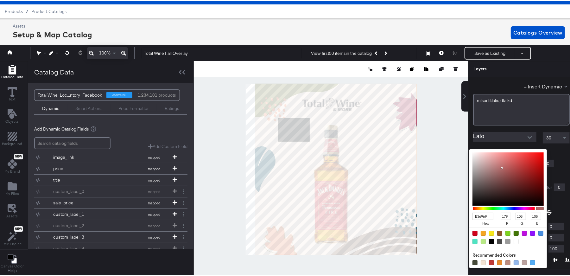
type input "182"
type input "106"
type input "CE7474"
type input "206"
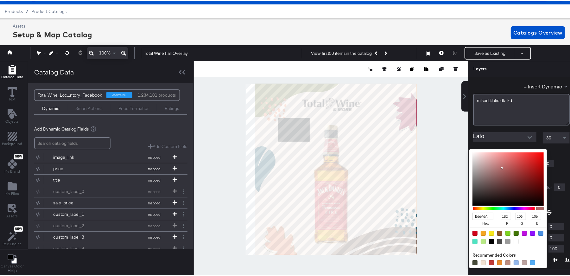
type input "116"
type input "E37676"
type input "227"
type input "118"
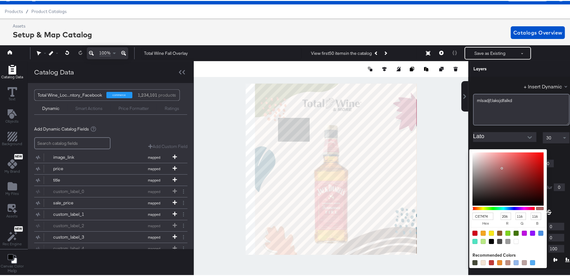
type input "118"
type input "FF6B6B"
type input "255"
type input "107"
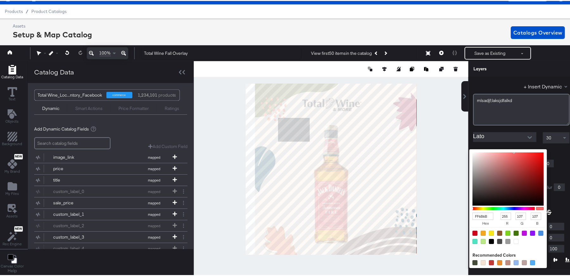
type input "FF6060"
type input "96"
type input "FF3737"
type input "55"
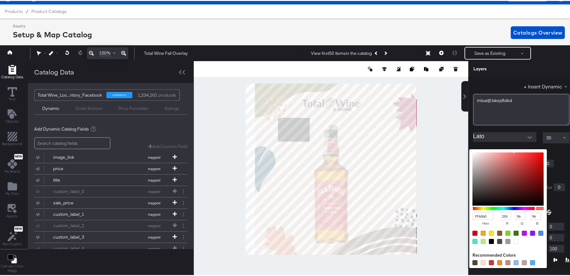
type input "55"
type input "FF1A1A"
type input "26"
type input "FF0303"
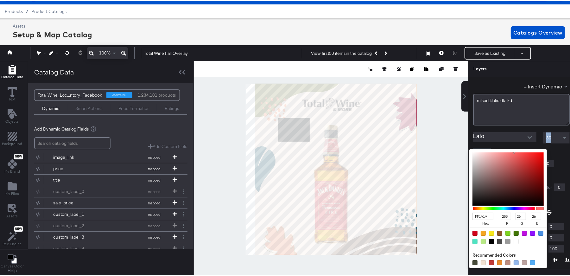
type input "3"
type input "FF0000"
type input "0"
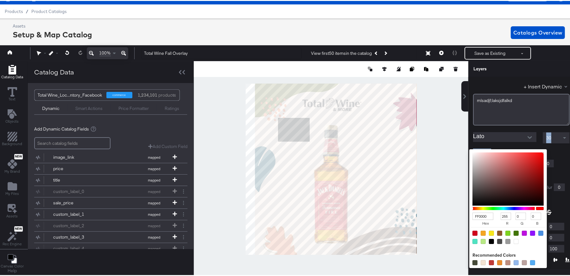
drag, startPoint x: 493, startPoint y: 166, endPoint x: 544, endPoint y: 129, distance: 62.5
click at [544, 129] on div "Edit Text + Insert Dynamic mlsadjf;laksjdfalkd﻿ Lato 30 Fill Color: FF0000 hex …" at bounding box center [522, 183] width 106 height 245
type input "EDF0F2"
type input "237"
type input "240"
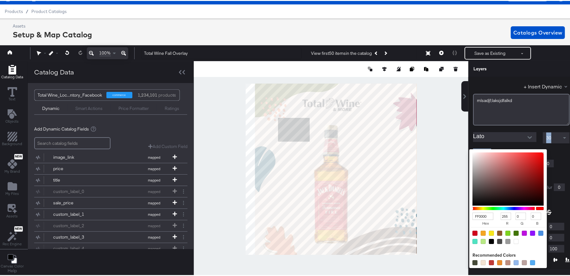
type input "242"
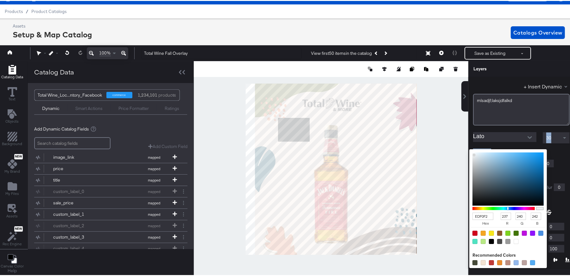
click at [435, 105] on div at bounding box center [331, 168] width 274 height 216
type input "4F8EB8"
type input "79"
type input "142"
type input "184"
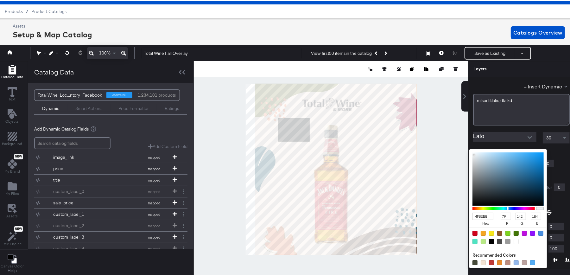
type input "508FB9"
type input "80"
type input "143"
type input "185"
type input "53A2D6"
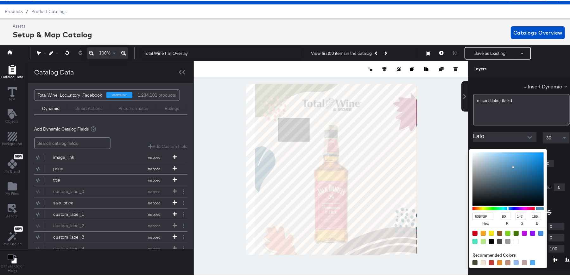
type input "83"
type input "162"
type input "214"
type input "4DA3DC"
type input "77"
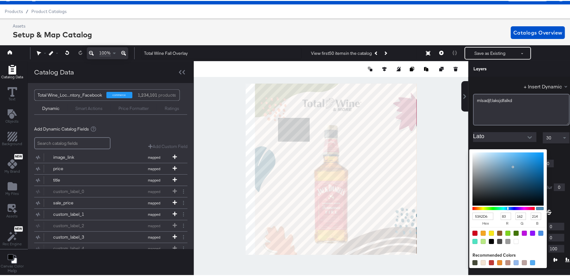
type input "163"
type input "220"
type input "3E9FDF"
type input "62"
type input "159"
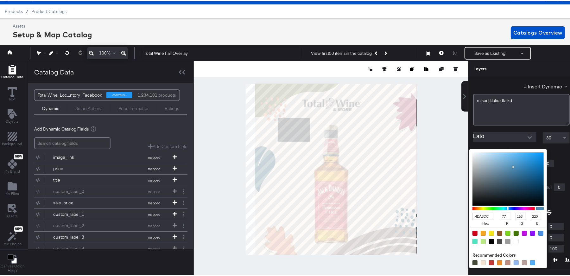
type input "223"
type input "2195E2"
type input "33"
type input "149"
type input "226"
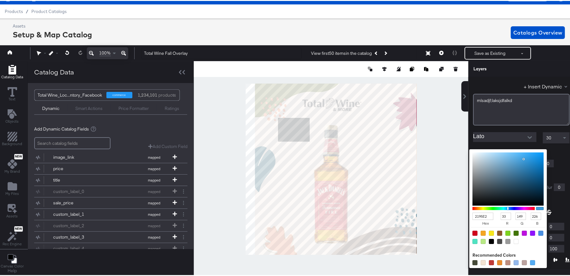
type input "0C8DE3"
type input "12"
type input "141"
type input "227"
type input "0088E3"
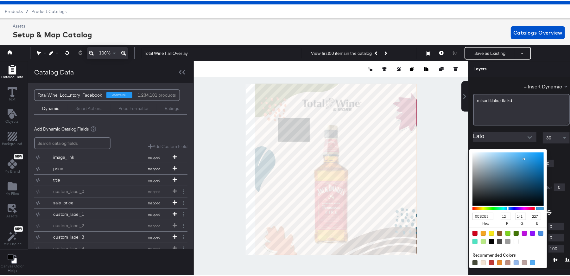
type input "0"
type input "136"
drag, startPoint x: 504, startPoint y: 166, endPoint x: 537, endPoint y: 157, distance: 33.6
click at [537, 157] on div "0088E3 hex 0 r 136 g 227 b 100 a" at bounding box center [509, 207] width 78 height 119
click at [540, 148] on div "0088E3 hex 0 r 136 g 227 b 100 a Recommended Colors" at bounding box center [538, 150] width 64 height 5
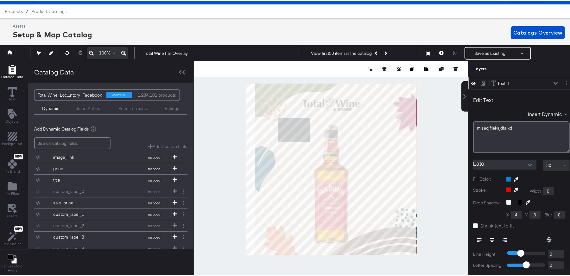
scroll to position [0, 0]
click at [471, 81] on icon at bounding box center [473, 82] width 4 height 5
click at [471, 81] on icon at bounding box center [473, 82] width 4 height 4
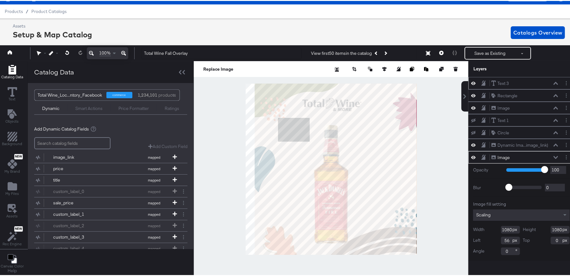
click at [376, 262] on html "Products Creative Reporting Feed Suite Accounts Total Wine & More GA Products /…" at bounding box center [285, 124] width 575 height 276
type input "-138"
type input "714"
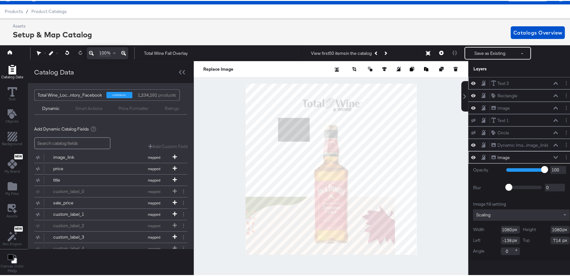
click at [510, 80] on div "Text 3 Text 3" at bounding box center [524, 82] width 67 height 7
click at [511, 83] on div "Text 3 Text 3" at bounding box center [524, 82] width 67 height 7
click at [554, 81] on icon at bounding box center [556, 82] width 4 height 3
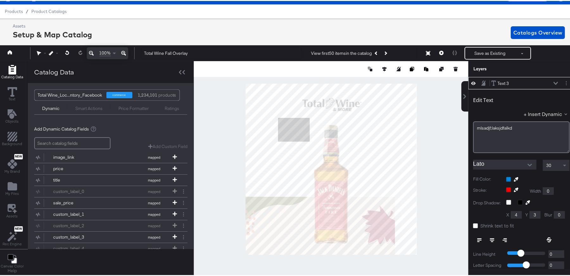
click at [551, 81] on div "Text 3 Text 3" at bounding box center [526, 82] width 71 height 7
type input "644"
type input "216"
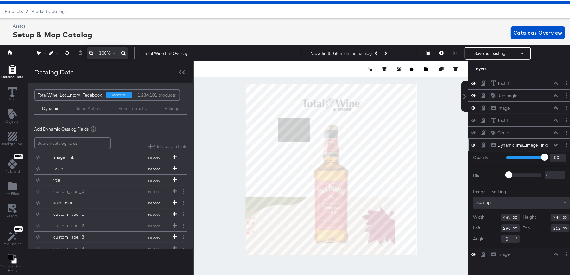
type input "290"
type input "173"
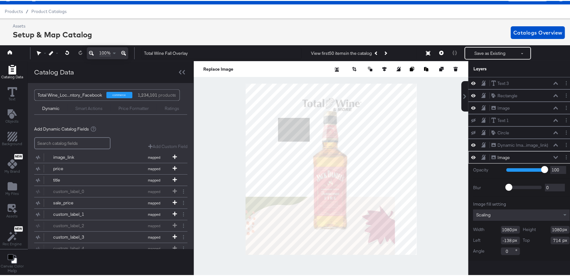
type input "710"
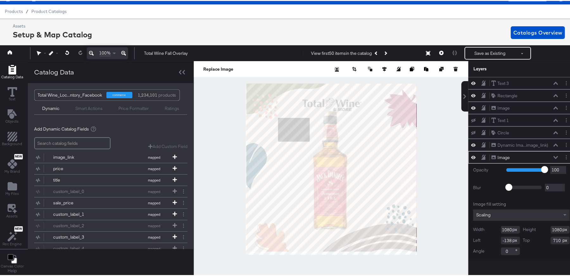
type input "4"
type input "-20"
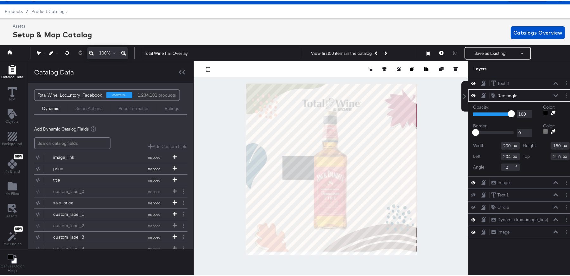
type input "232"
type input "456"
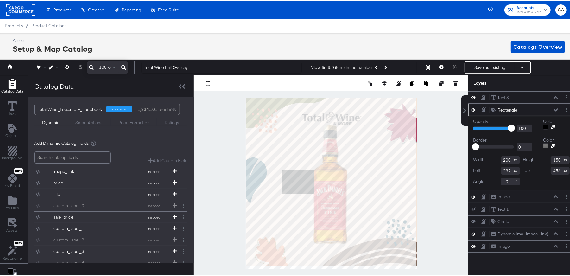
click at [86, 125] on div "Dynamic Smart Actions Price Formatter Ratings" at bounding box center [110, 121] width 153 height 14
click at [86, 122] on div "Smart Actions" at bounding box center [88, 122] width 27 height 6
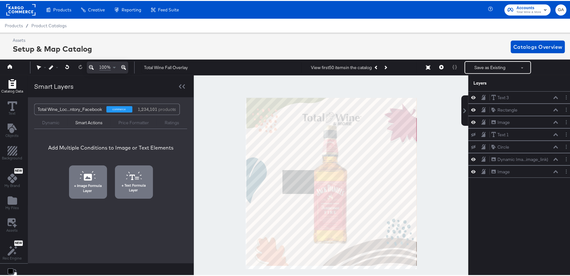
click at [126, 121] on div "Price Formatter" at bounding box center [133, 122] width 30 height 6
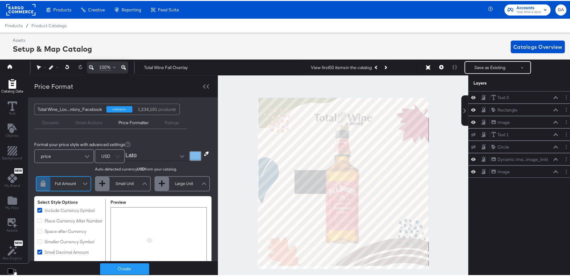
click at [170, 123] on div "Ratings" at bounding box center [172, 122] width 15 height 6
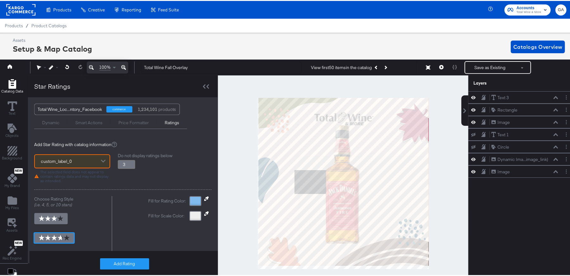
click at [46, 124] on div "Dynamic" at bounding box center [50, 122] width 17 height 6
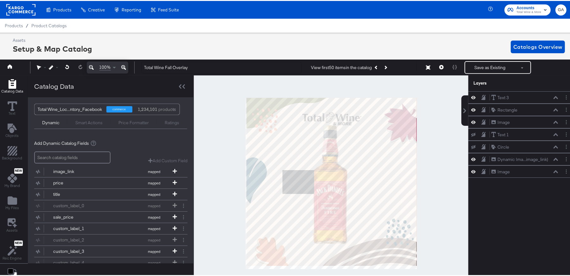
drag, startPoint x: 112, startPoint y: 31, endPoint x: 317, endPoint y: 21, distance: 205.3
click at [0, 0] on div "Creative Home" at bounding box center [0, 0] width 0 height 0
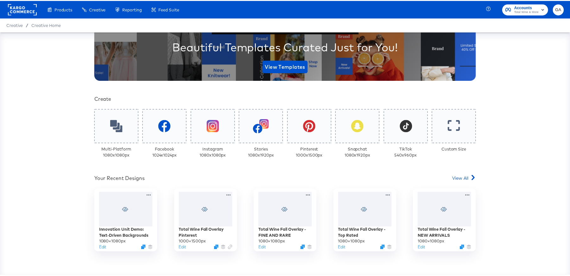
scroll to position [86, 0]
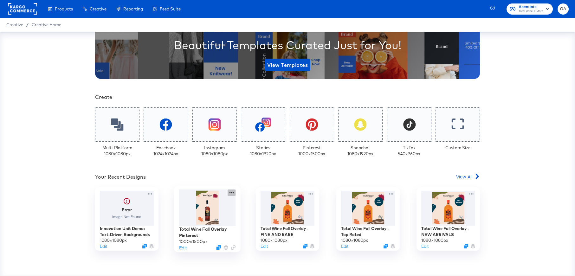
click at [231, 191] on icon at bounding box center [231, 192] width 8 height 7
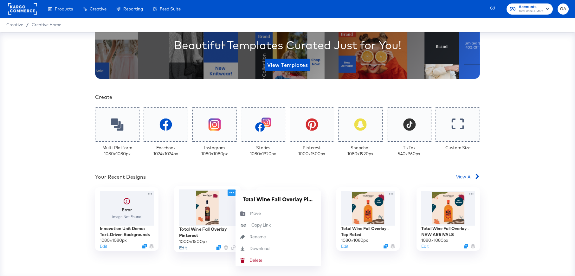
click at [181, 245] on button "Edit" at bounding box center [183, 248] width 8 height 6
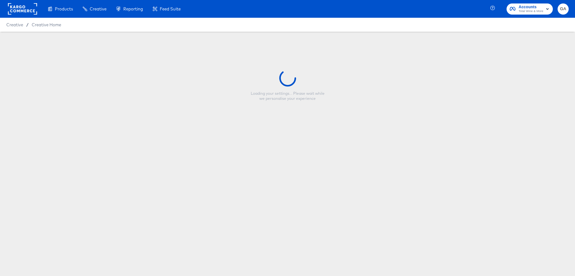
type input "Total Wine Fall Overlay Pinterest"
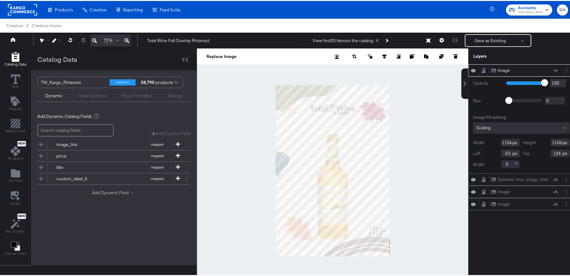
click at [107, 191] on button "Add Dynamic Field" at bounding box center [114, 192] width 44 height 6
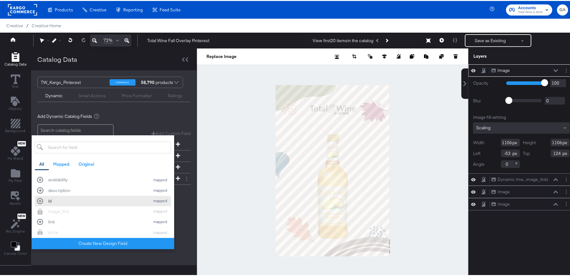
click at [57, 200] on div "id" at bounding box center [97, 200] width 99 height 6
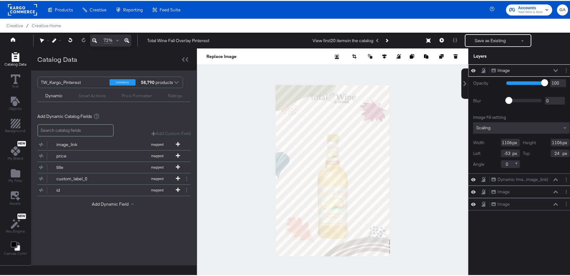
type input "22"
click at [176, 82] on div at bounding box center [177, 82] width 10 height 11
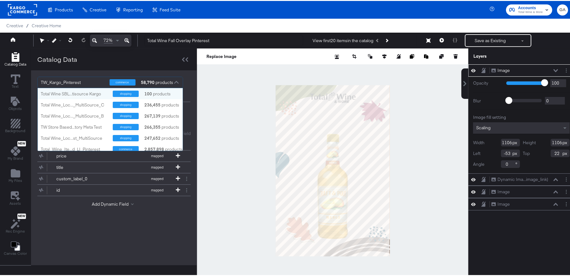
scroll to position [58, 141]
click at [82, 73] on div "TW_Kargo_Pinterest commerce 58,790 products Total Wine SBL...tisource Kargo sho…" at bounding box center [114, 88] width 166 height 38
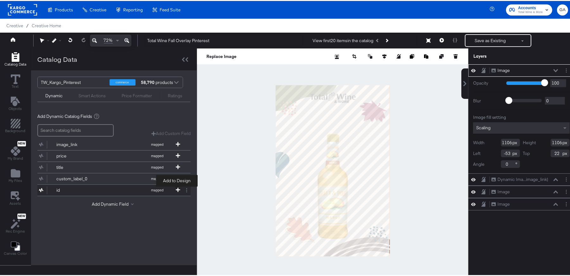
click at [177, 188] on icon at bounding box center [178, 189] width 4 height 4
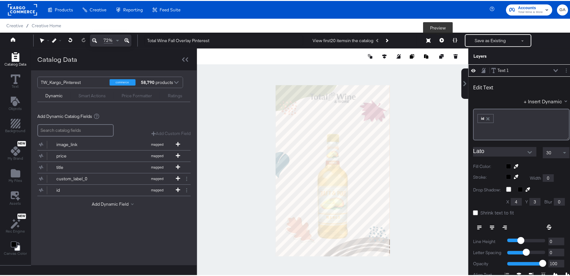
click at [440, 38] on icon at bounding box center [442, 39] width 4 height 4
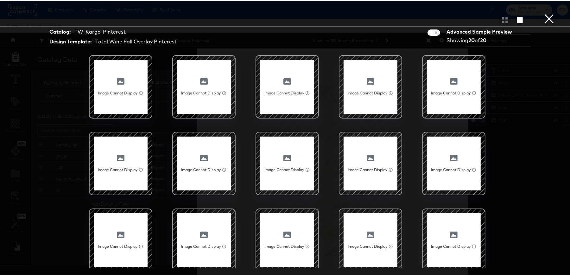
click at [547, 13] on button "×" at bounding box center [549, 6] width 13 height 13
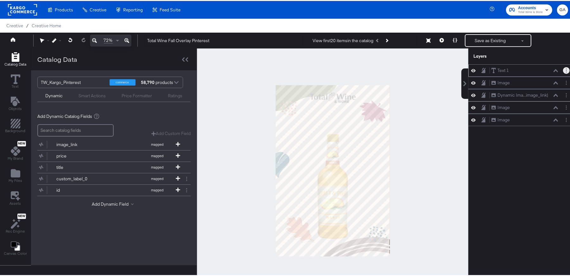
click at [566, 67] on circle "Layer Options" at bounding box center [566, 67] width 1 height 1
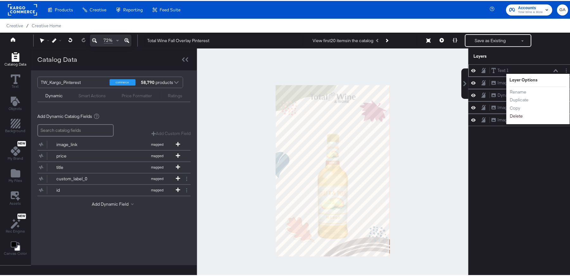
click at [515, 116] on button "Delete" at bounding box center [517, 115] width 14 height 7
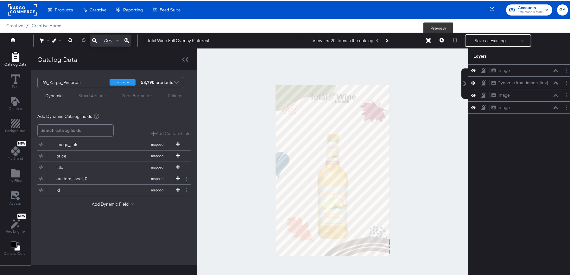
click at [440, 38] on icon at bounding box center [442, 39] width 4 height 4
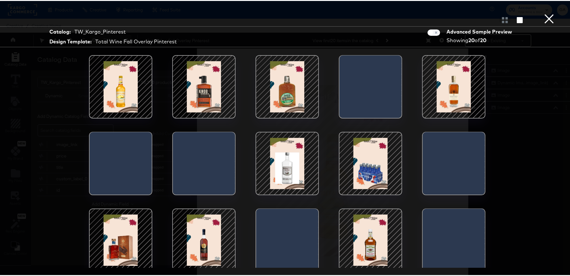
click at [545, 13] on button "×" at bounding box center [549, 6] width 13 height 13
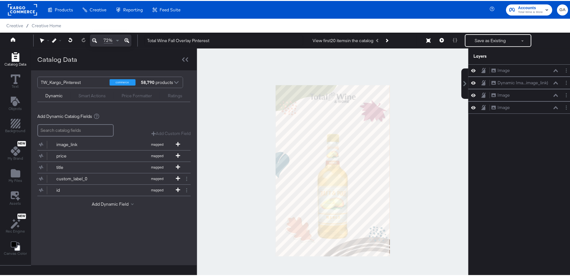
click at [176, 82] on div at bounding box center [177, 82] width 10 height 11
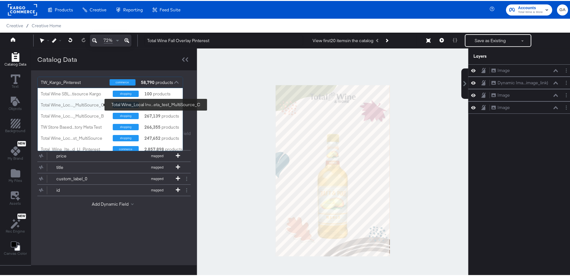
click at [71, 102] on div "Total Wine_Loc..._MultiSource_C" at bounding box center [74, 104] width 67 height 6
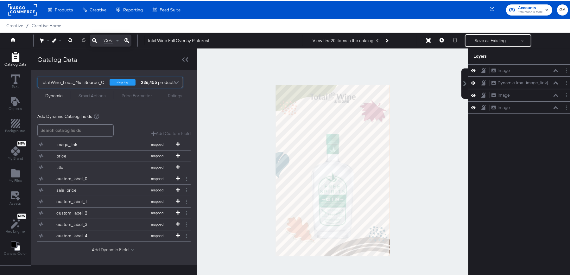
click at [124, 247] on button "Add Dynamic Field" at bounding box center [114, 249] width 44 height 6
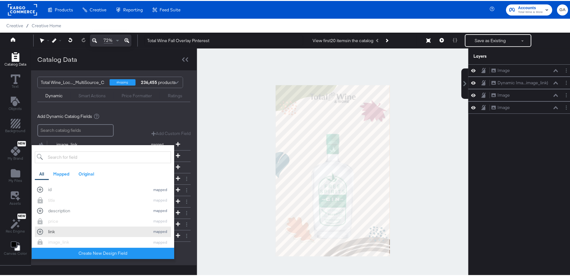
click at [51, 231] on div "link" at bounding box center [97, 231] width 99 height 6
click at [145, 115] on div "Add Dynamic Catalog Fields" at bounding box center [113, 115] width 153 height 6
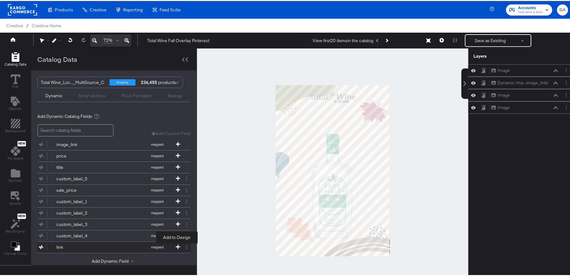
click at [179, 244] on icon at bounding box center [178, 246] width 4 height 4
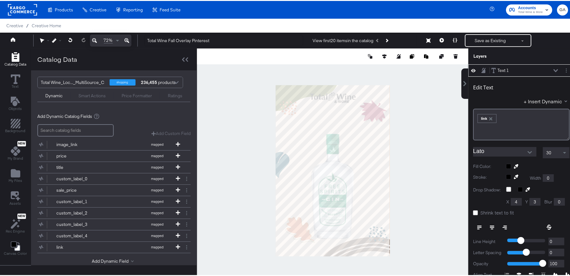
type input "92"
type input "378"
click at [440, 40] on icon at bounding box center [442, 39] width 4 height 4
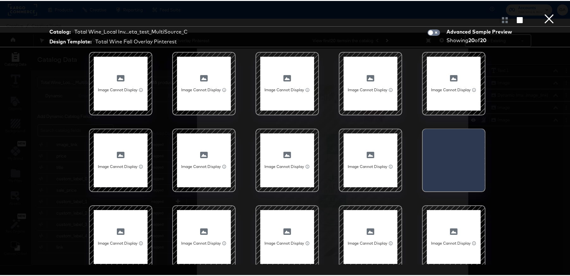
click at [543, 13] on button "×" at bounding box center [549, 6] width 13 height 13
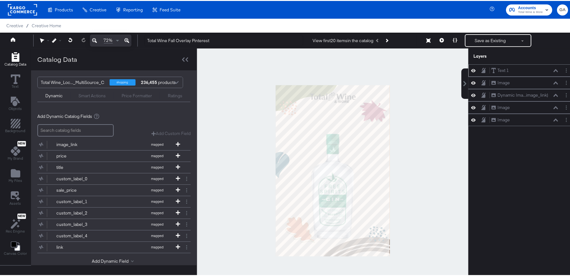
click at [512, 71] on div "Text 1 Text 1" at bounding box center [524, 69] width 67 height 7
click at [513, 69] on div "Text 1 Text 1 Image Image Dynamic Ima...image_link) Dynamic Image (image_link) …" at bounding box center [522, 94] width 106 height 62
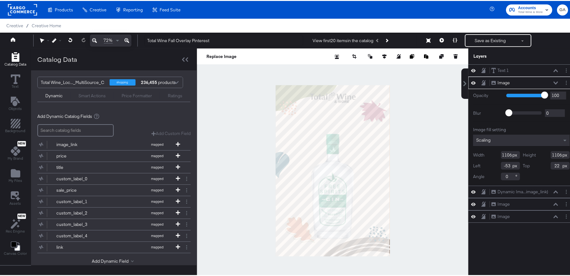
type input "19"
type input "172"
type input "241"
click at [520, 70] on div "Text 1 Text 1" at bounding box center [524, 69] width 67 height 7
click at [535, 70] on div "Text 1 Text 1" at bounding box center [524, 69] width 67 height 7
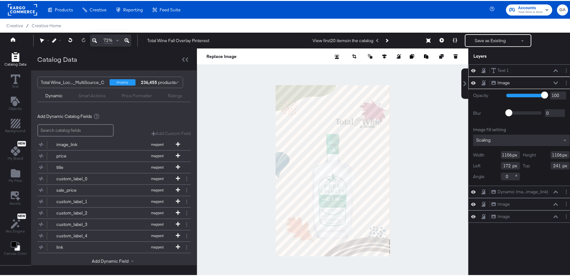
click at [554, 70] on icon at bounding box center [556, 69] width 4 height 3
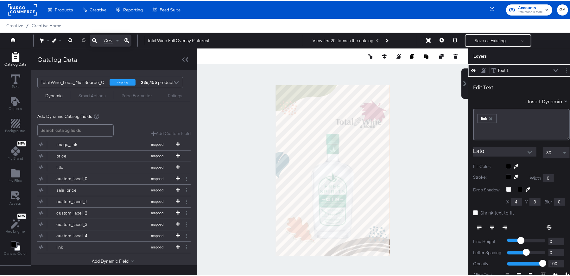
scroll to position [2, 0]
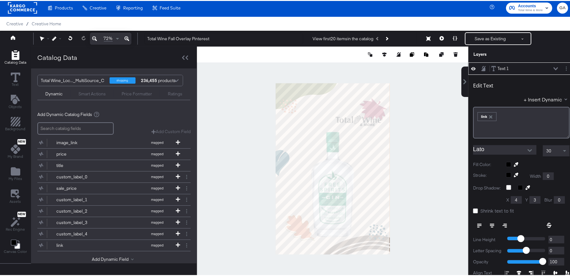
click at [490, 116] on icon "button" at bounding box center [491, 115] width 3 height 3
click at [16, 74] on icon at bounding box center [16, 77] width 10 height 10
type input "492"
type input "36"
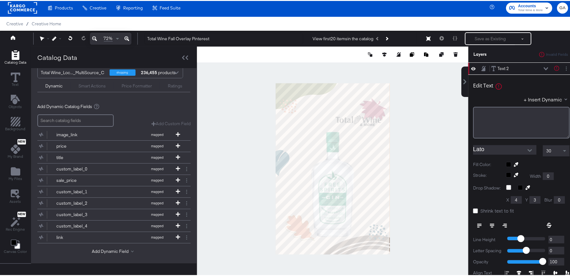
scroll to position [16, 0]
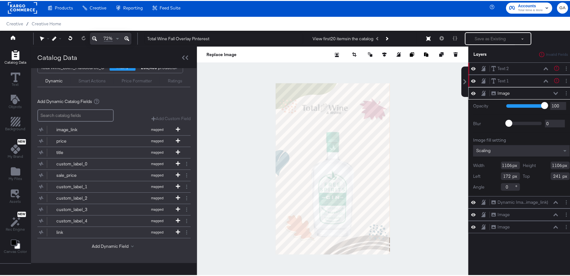
type input "-123"
type input "136"
click at [11, 118] on icon "Add Rectangle" at bounding box center [16, 121] width 10 height 10
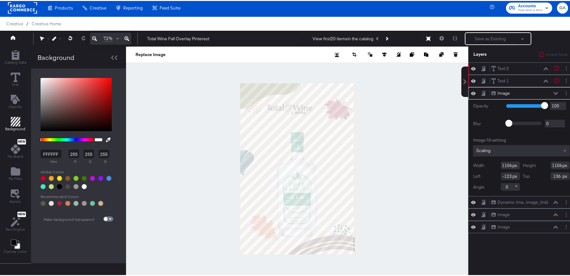
scroll to position [0, 0]
click at [110, 217] on input "checkbox" at bounding box center [105, 219] width 15 height 5
checkbox input "true"
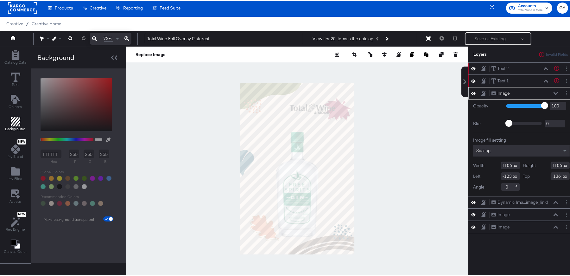
type input "33"
type input "497"
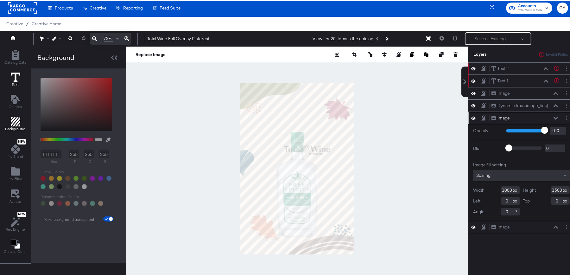
click at [11, 80] on icon at bounding box center [16, 77] width 10 height 10
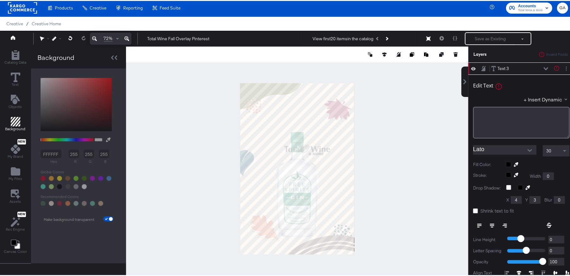
type input "472"
type input "50"
click at [497, 113] on div "﻿" at bounding box center [521, 113] width 88 height 6
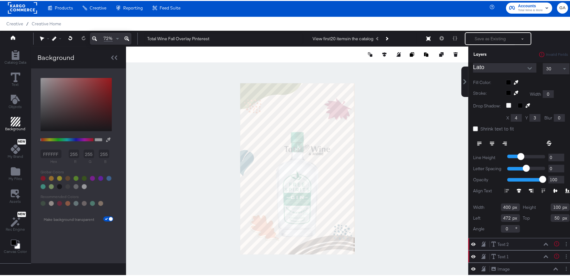
scroll to position [86, 0]
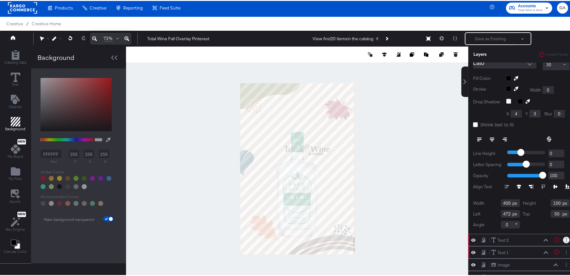
click at [563, 237] on button "Layer Options" at bounding box center [566, 239] width 7 height 7
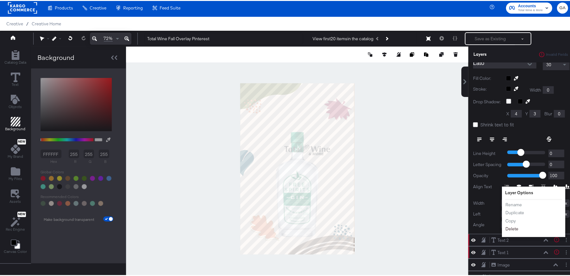
click at [513, 225] on button "Delete" at bounding box center [512, 228] width 14 height 7
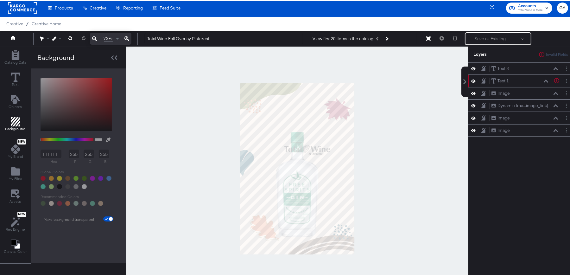
scroll to position [0, 0]
click at [563, 80] on button "Layer Options" at bounding box center [566, 80] width 7 height 7
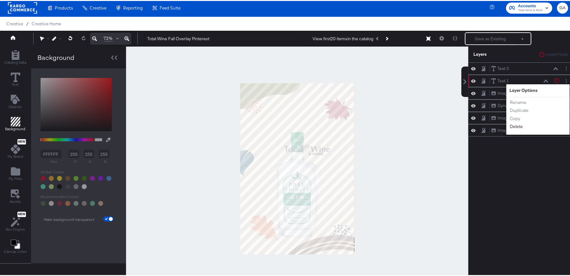
click at [513, 125] on button "Delete" at bounding box center [517, 125] width 14 height 7
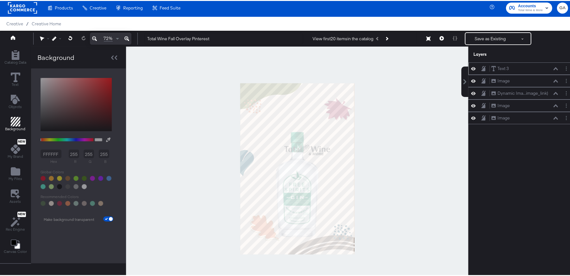
click at [520, 73] on div "Text 3 Text 3" at bounding box center [522, 67] width 106 height 12
click at [18, 70] on button "Text" at bounding box center [15, 79] width 17 height 18
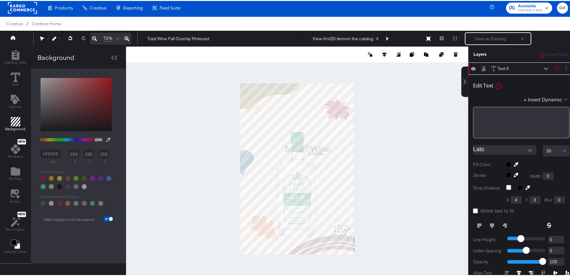
type input "386"
type input "61"
click at [563, 68] on button "Layer Options" at bounding box center [566, 67] width 7 height 7
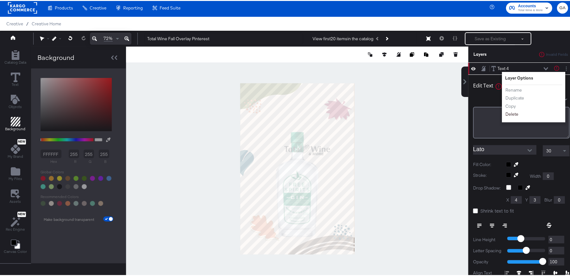
click at [514, 112] on button "Delete" at bounding box center [512, 113] width 14 height 7
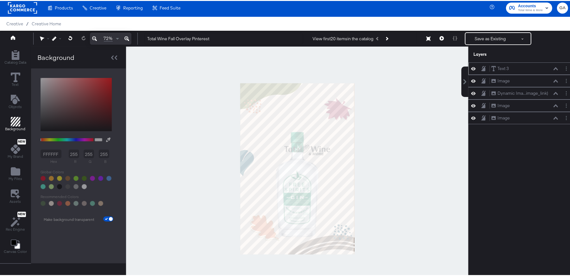
click at [554, 68] on icon at bounding box center [556, 67] width 4 height 3
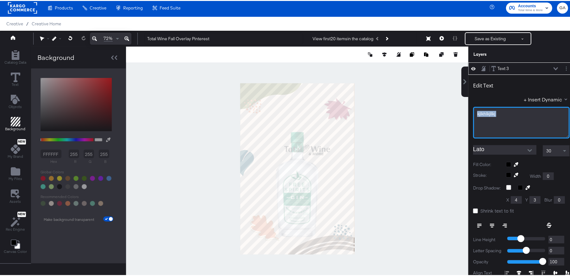
drag, startPoint x: 503, startPoint y: 117, endPoint x: 454, endPoint y: 109, distance: 50.1
click at [454, 61] on div "Catalog Data Text Objects Background New My Brand My Files Assets New Rec Engin…" at bounding box center [287, 54] width 575 height 16
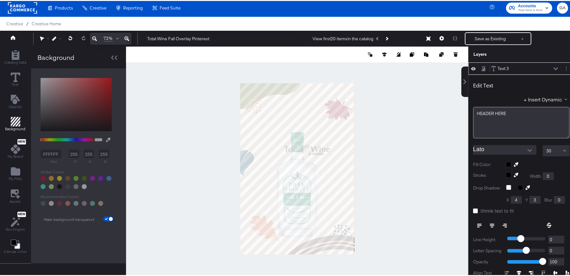
click at [546, 162] on div at bounding box center [538, 163] width 64 height 5
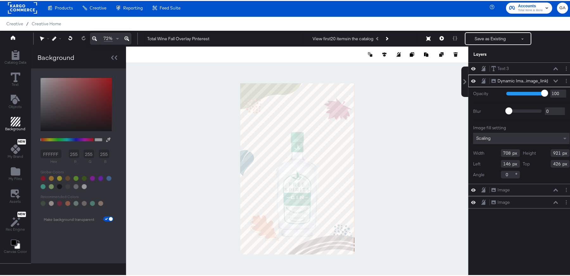
type input "423"
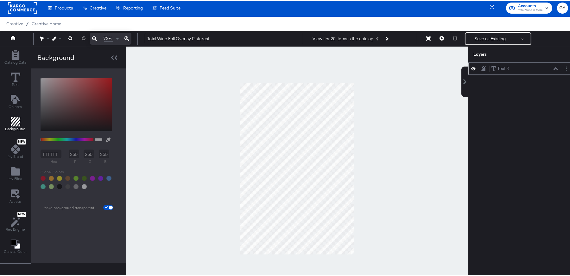
click at [482, 69] on icon at bounding box center [484, 67] width 4 height 5
click at [482, 69] on icon at bounding box center [483, 68] width 3 height 4
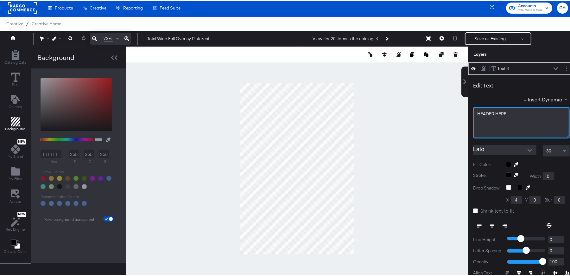
click at [518, 119] on div "HEADER ﻿HERE" at bounding box center [521, 122] width 97 height 32
click at [75, 165] on div "FFFFFF hex 255 r 255 g 255 b 100 a Recommended Colors Make background transpare…" at bounding box center [78, 147] width 82 height 147
click at [109, 204] on div "FFFFFF hex 255 r 255 g 255 b 100 a Recommended Colors Make background transpare…" at bounding box center [78, 147] width 82 height 147
click at [108, 218] on input "checkbox" at bounding box center [110, 219] width 15 height 5
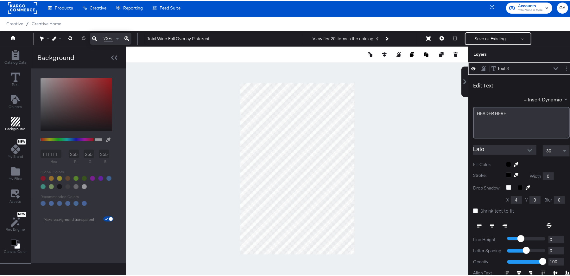
checkbox input "false"
type input "FFFFFF"
type input "255"
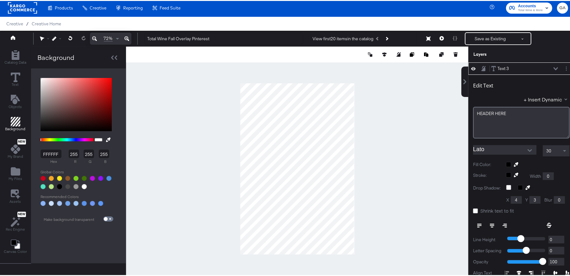
type input "497"
type input "69"
type input "528"
type input "94"
click at [216, 127] on div at bounding box center [297, 168] width 342 height 245
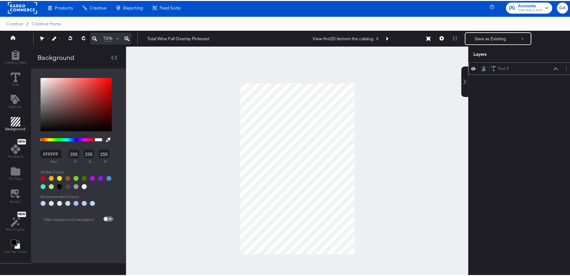
type input "TRANSPARENT"
type input "0"
type input "CCCCCC"
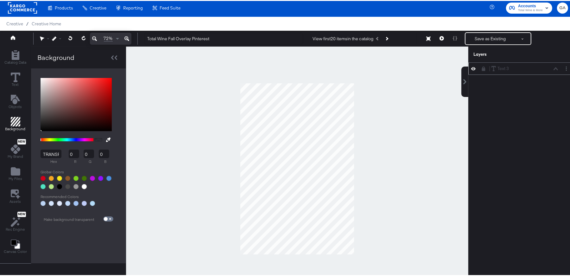
type input "204"
type input "TRANSPARENT"
type input "0"
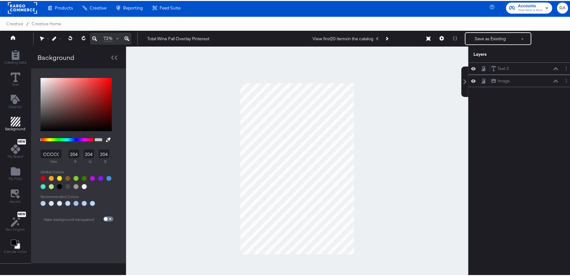
type input "0"
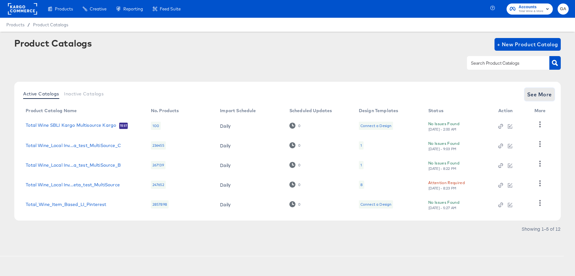
click at [536, 95] on span "See More" at bounding box center [539, 94] width 25 height 9
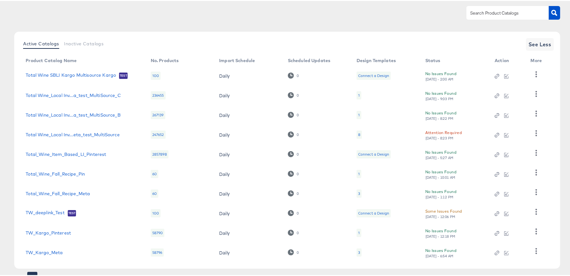
scroll to position [57, 0]
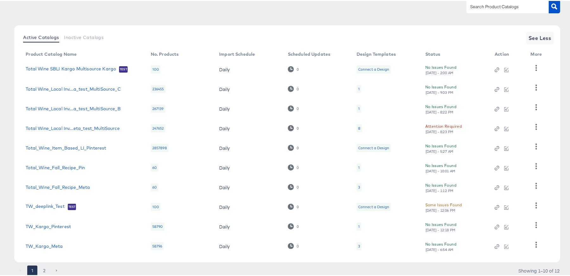
click at [43, 268] on button "2" at bounding box center [44, 270] width 10 height 10
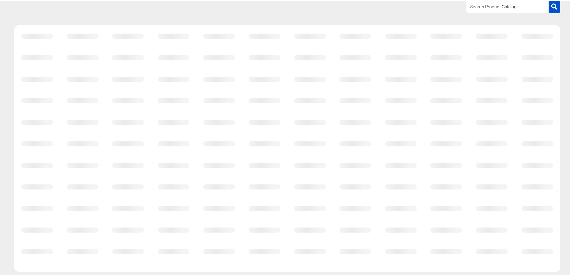
scroll to position [0, 0]
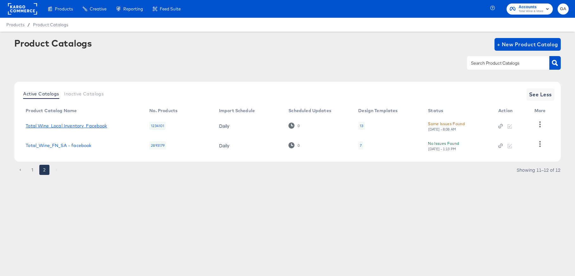
click at [95, 124] on link "Total Wine_Local Inventory_Facebook" at bounding box center [66, 125] width 81 height 5
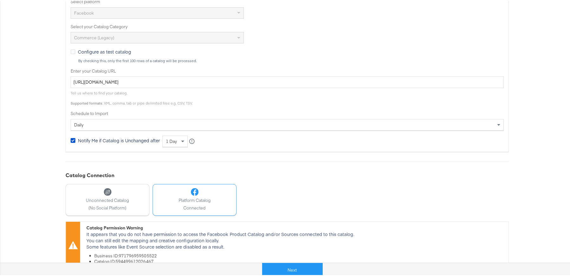
scroll to position [195, 0]
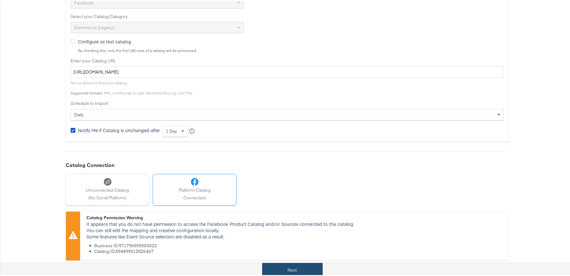
click at [280, 272] on button "Next" at bounding box center [292, 269] width 61 height 14
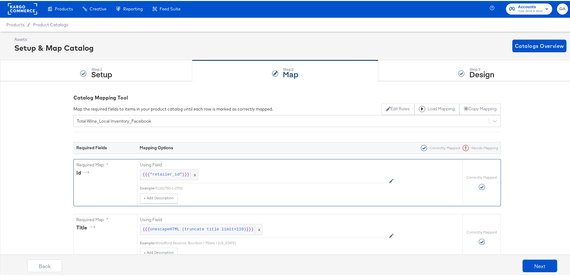
scroll to position [0, 0]
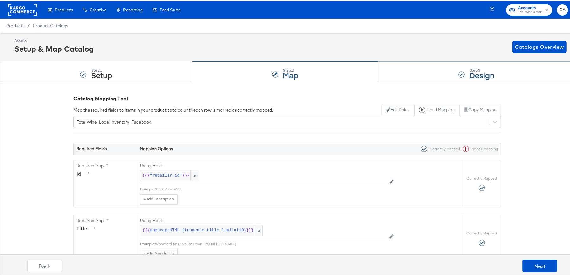
click at [424, 66] on div "Step: 3 Design" at bounding box center [477, 71] width 196 height 21
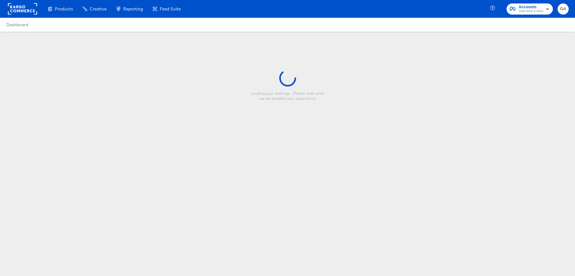
type input "Total Wine Fall Overlay Pinterest"
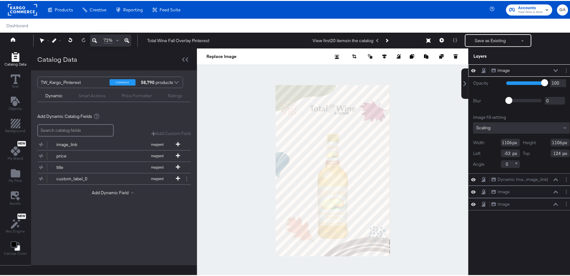
click at [182, 59] on icon at bounding box center [183, 58] width 3 height 4
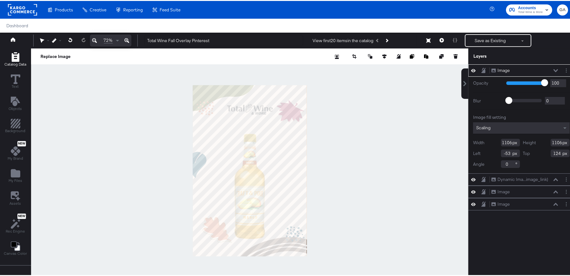
click at [18, 57] on icon "Add Rectangle" at bounding box center [15, 56] width 8 height 10
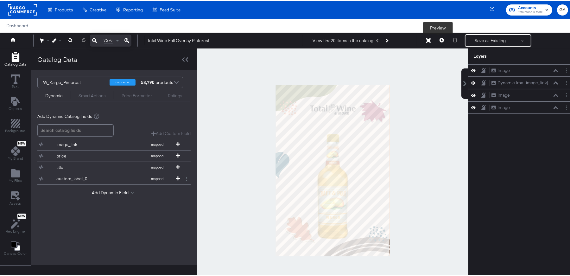
click at [440, 39] on icon at bounding box center [442, 39] width 4 height 4
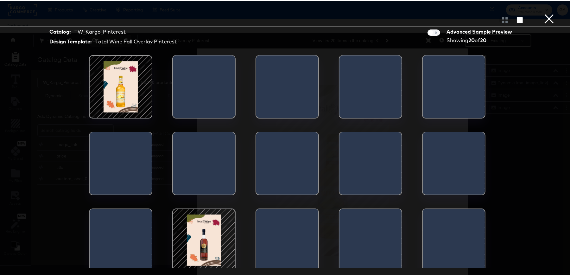
click at [545, 13] on button "×" at bounding box center [549, 6] width 13 height 13
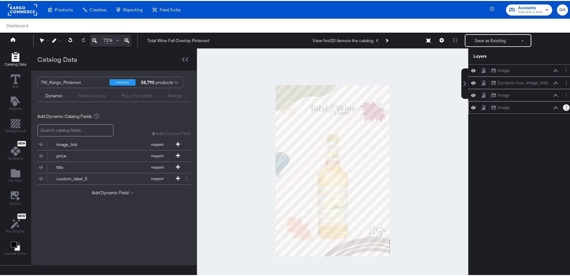
click at [566, 107] on icon "Layer Options" at bounding box center [566, 107] width 1 height 4
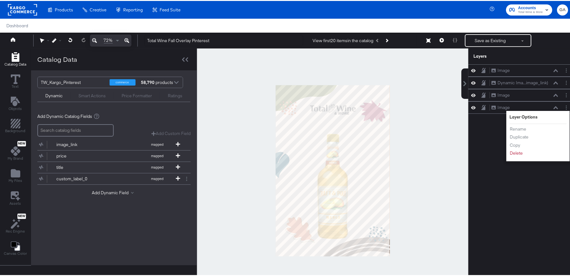
click at [390, 63] on div at bounding box center [333, 170] width 272 height 245
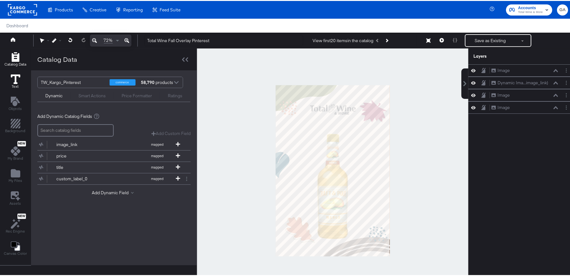
click at [17, 79] on icon at bounding box center [16, 79] width 10 height 10
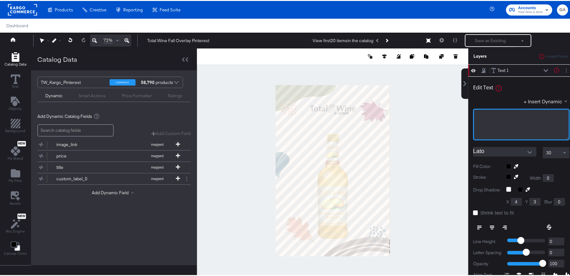
click at [494, 122] on div "﻿" at bounding box center [521, 124] width 97 height 32
click at [528, 150] on icon "Open" at bounding box center [530, 151] width 4 height 4
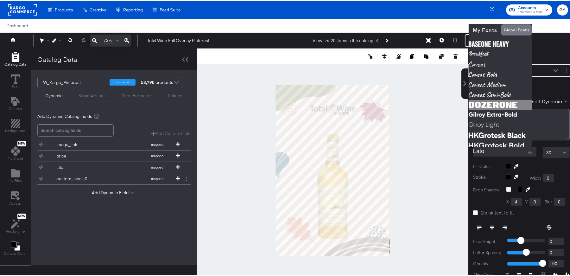
click at [494, 105] on img at bounding box center [500, 104] width 63 height 10
type input "DozerOne"
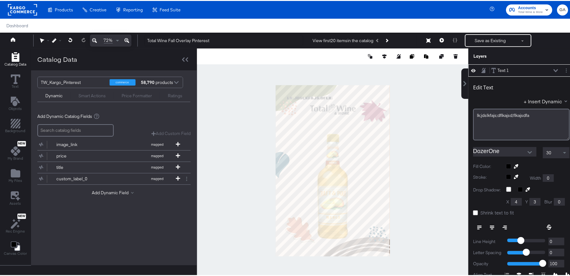
click at [487, 159] on div "Edit Text + Insert Dynamic lk;jdslkfajs;dflkajsd;flkajsdfa﻿ DozerOne 30 Fill Co…" at bounding box center [522, 198] width 106 height 245
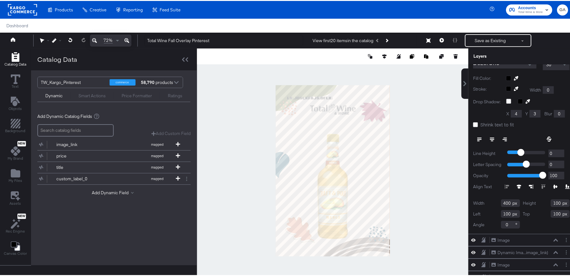
scroll to position [92, 0]
click at [407, 128] on div at bounding box center [333, 170] width 272 height 245
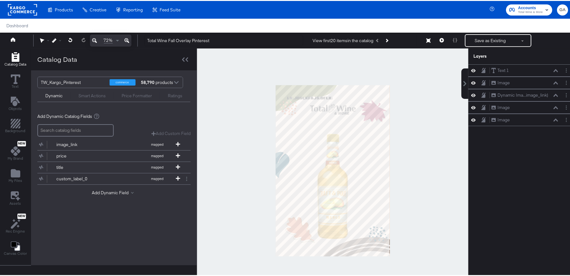
scroll to position [0, 0]
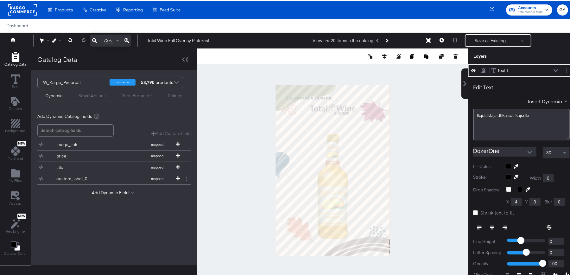
type input "108"
type input "94"
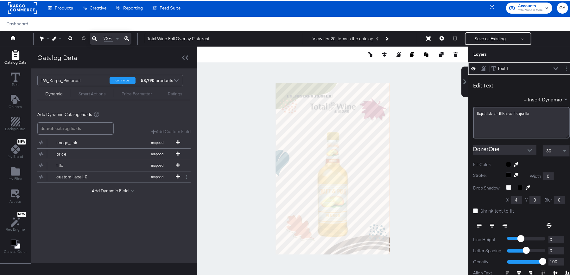
type input "531"
type input "67"
drag, startPoint x: 439, startPoint y: 37, endPoint x: 571, endPoint y: 97, distance: 144.3
click at [440, 36] on icon at bounding box center [442, 37] width 4 height 4
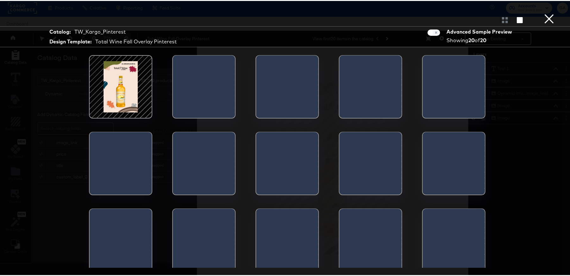
click at [544, 13] on button "×" at bounding box center [549, 6] width 13 height 13
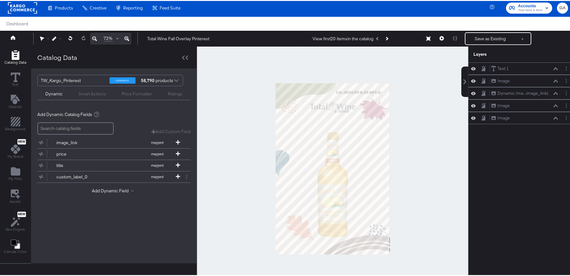
click at [116, 55] on div "Catalog Data" at bounding box center [114, 57] width 166 height 22
click at [0, 0] on div "Enhance Your Product Catalog, Map Them to Publishers, and Incorporate Overlay D…" at bounding box center [0, 0] width 0 height 0
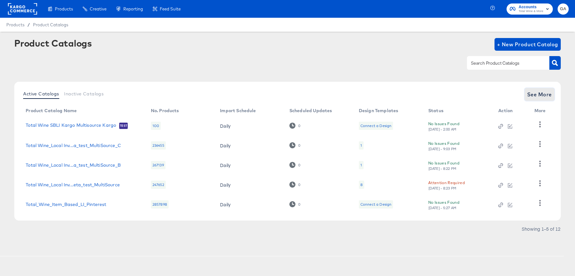
click at [546, 93] on span "See More" at bounding box center [539, 94] width 25 height 9
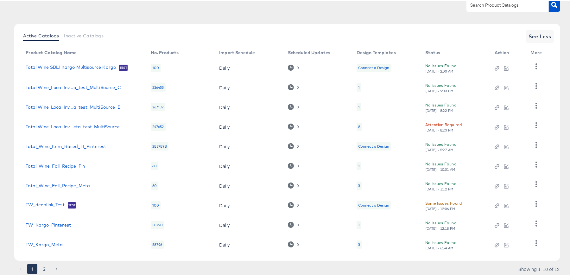
scroll to position [78, 0]
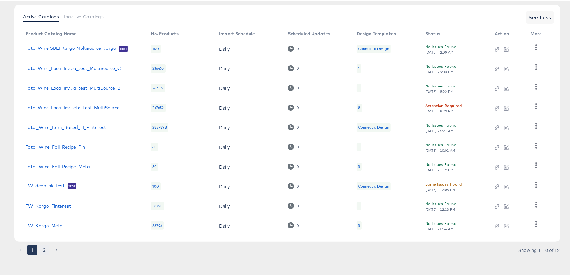
click at [45, 248] on button "2" at bounding box center [44, 249] width 10 height 10
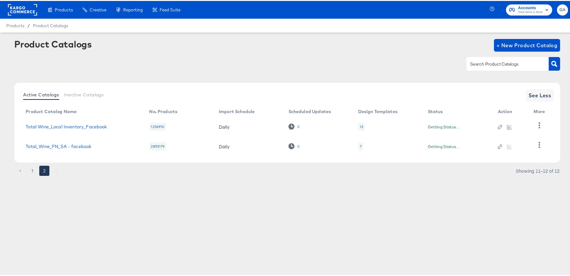
scroll to position [0, 0]
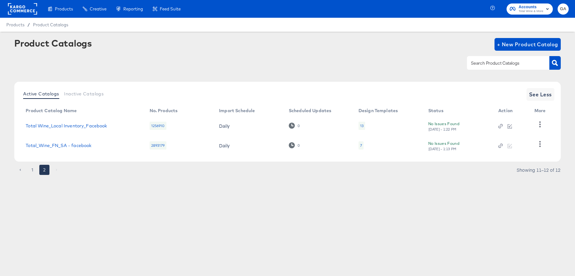
click at [358, 124] on div "13" at bounding box center [361, 126] width 7 height 8
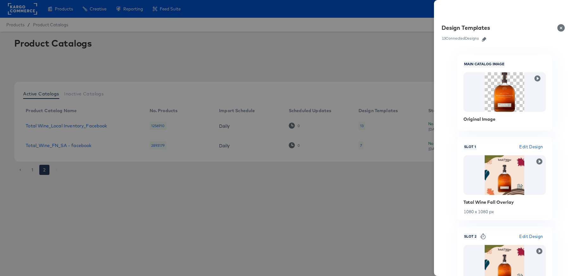
click at [533, 145] on span "Edit Design" at bounding box center [531, 146] width 24 height 7
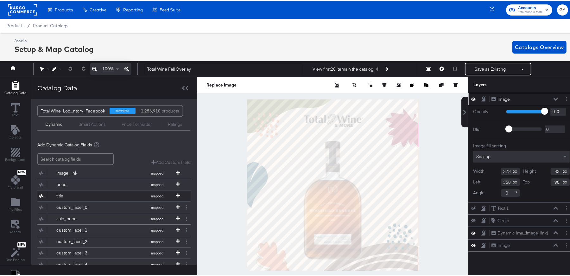
scroll to position [34, 0]
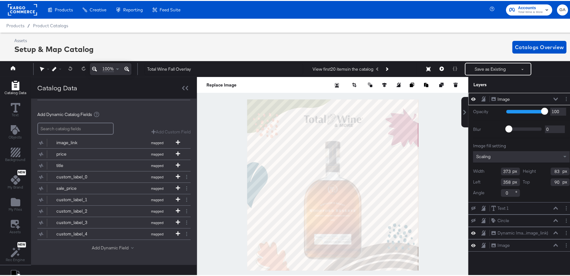
click at [112, 244] on button "Add Dynamic Field" at bounding box center [114, 247] width 44 height 6
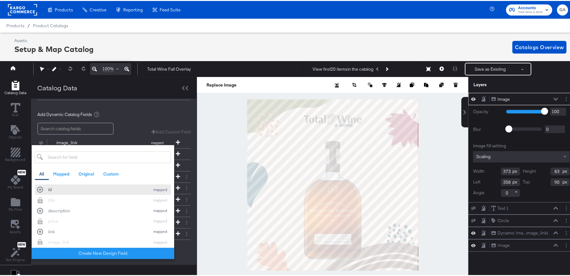
click at [53, 189] on div "id" at bounding box center [97, 189] width 99 height 6
click at [164, 108] on div "Add Dynamic Catalog Fields" at bounding box center [113, 110] width 153 height 6
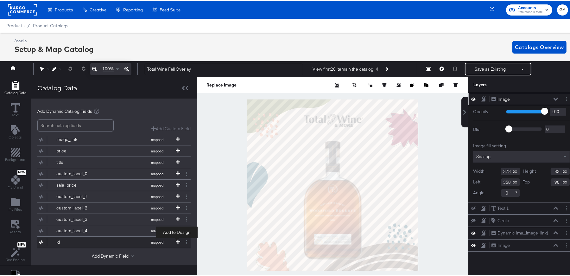
click at [176, 240] on icon at bounding box center [178, 241] width 4 height 4
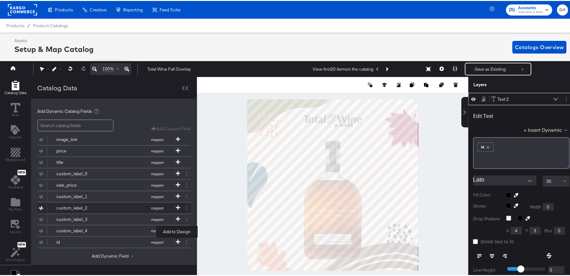
scroll to position [0, 0]
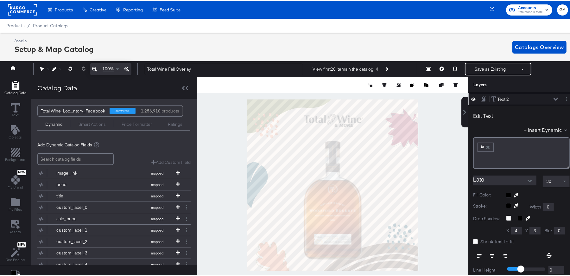
type input "120"
type input "262"
click at [528, 180] on icon "Open" at bounding box center [530, 180] width 4 height 3
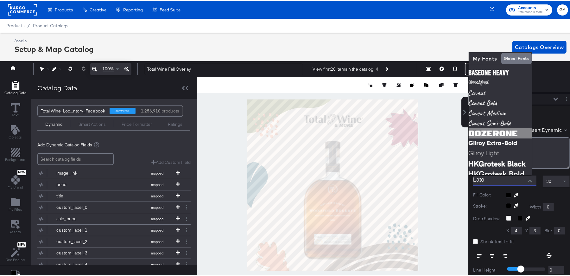
click at [484, 132] on img at bounding box center [500, 132] width 63 height 10
type input "DozerOne"
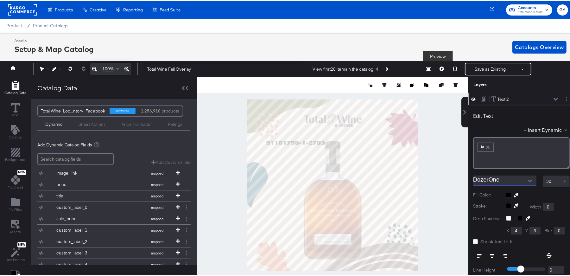
click at [440, 67] on icon at bounding box center [442, 68] width 4 height 4
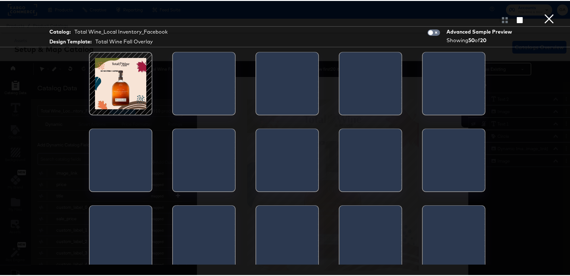
click at [547, 13] on button "×" at bounding box center [549, 6] width 13 height 13
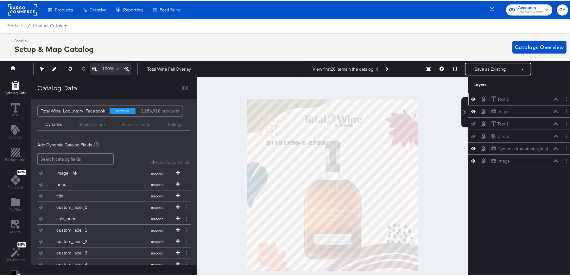
click at [554, 100] on button at bounding box center [556, 98] width 5 height 4
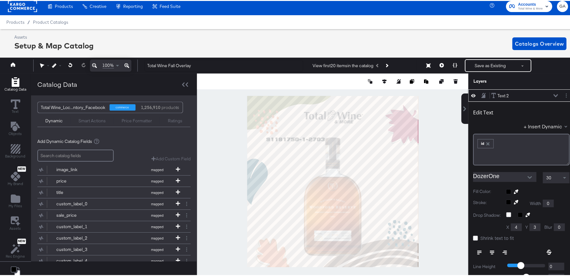
click at [496, 176] on input "DozerOne" at bounding box center [500, 176] width 54 height 10
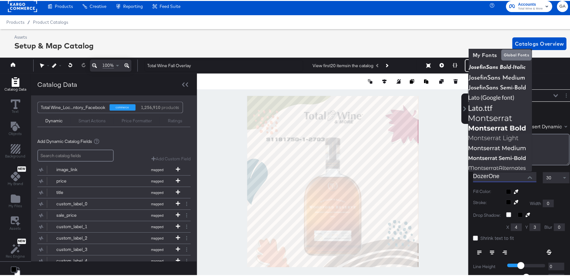
scroll to position [173, 0]
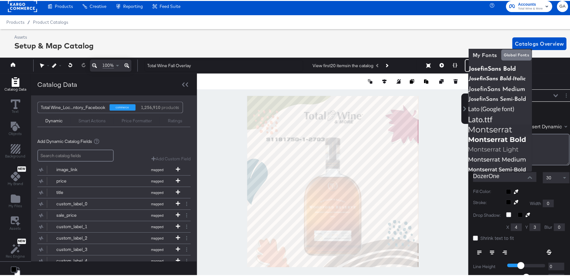
click at [0, 0] on div "Build overlay designs and videos, leveraging your catalog data." at bounding box center [0, 0] width 0 height 0
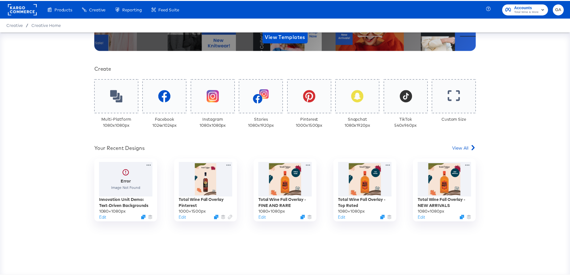
scroll to position [115, 0]
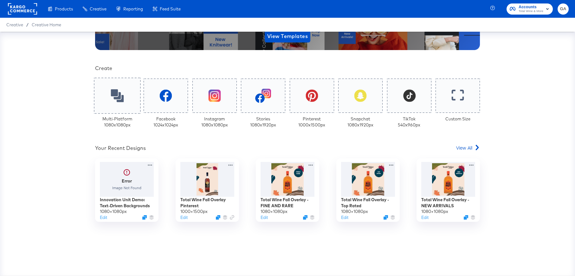
click at [123, 93] on div at bounding box center [117, 96] width 47 height 36
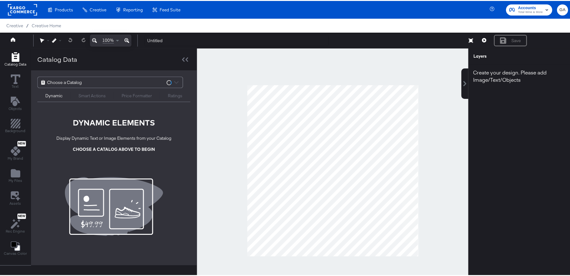
click at [85, 83] on div "Choose a Catalog" at bounding box center [110, 81] width 145 height 11
click at [14, 78] on icon at bounding box center [16, 79] width 10 height 10
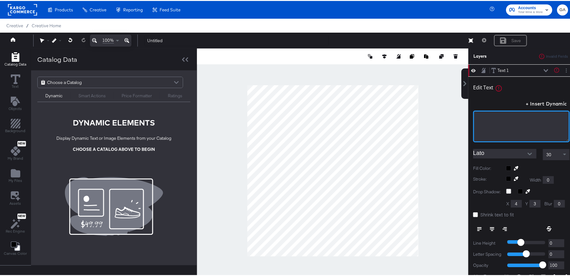
click at [513, 124] on div "﻿" at bounding box center [521, 126] width 97 height 32
type input "98"
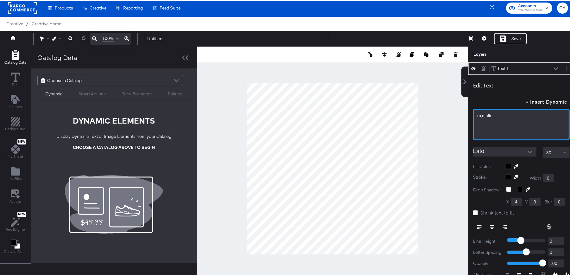
click at [482, 124] on div "m,n,nlk﻿" at bounding box center [521, 124] width 97 height 32
click at [526, 148] on button "Open" at bounding box center [530, 151] width 10 height 10
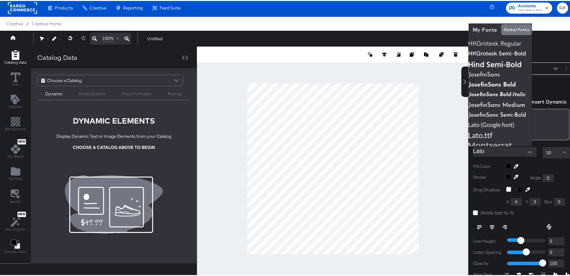
scroll to position [144, 0]
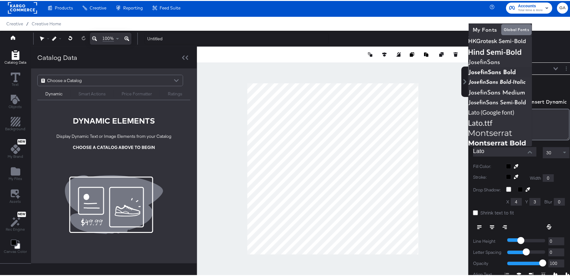
click at [509, 8] on icon "button" at bounding box center [512, 7] width 6 height 6
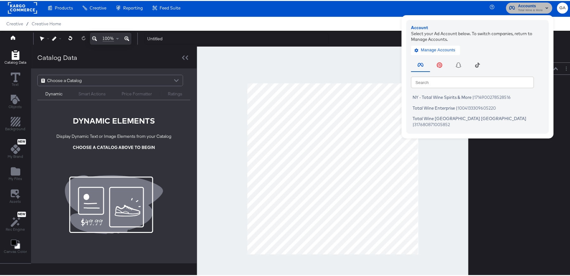
click at [518, 3] on span "Accounts" at bounding box center [530, 5] width 25 height 7
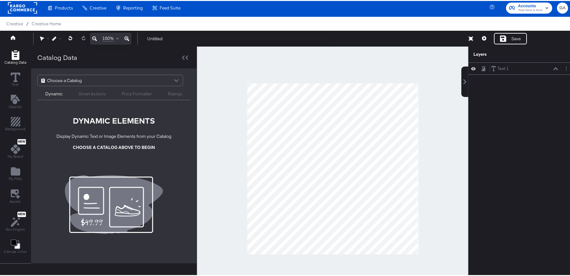
click at [518, 3] on span "Accounts" at bounding box center [530, 5] width 25 height 7
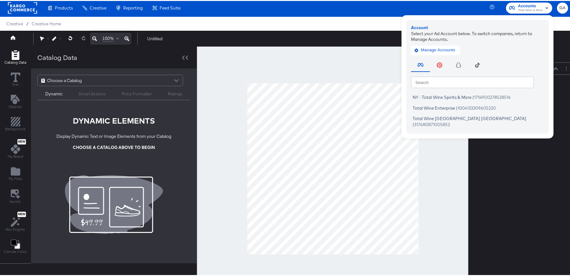
click at [16, 6] on rect at bounding box center [22, 6] width 29 height 11
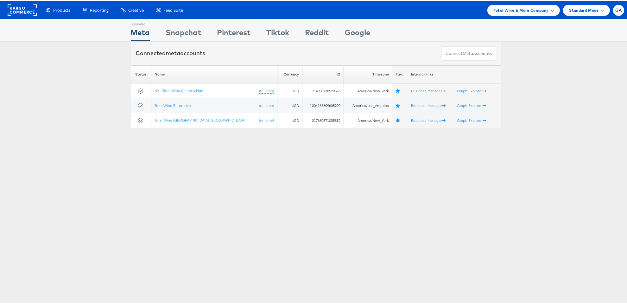
click at [505, 10] on span "Total Wine & More Company" at bounding box center [521, 9] width 55 height 7
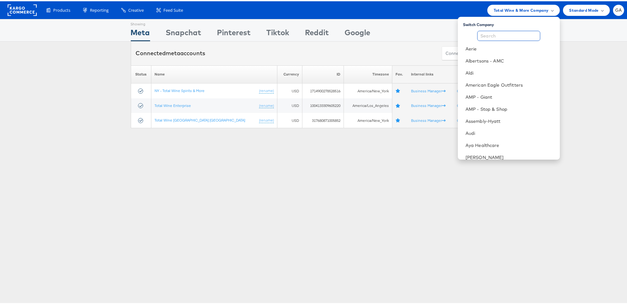
click at [503, 35] on input "text" at bounding box center [508, 34] width 63 height 10
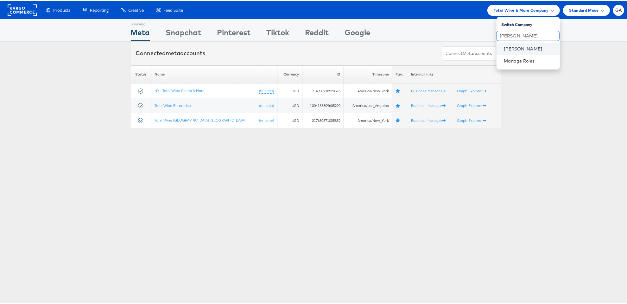
type input "[PERSON_NAME]"
click at [506, 47] on link "[PERSON_NAME]" at bounding box center [529, 47] width 51 height 6
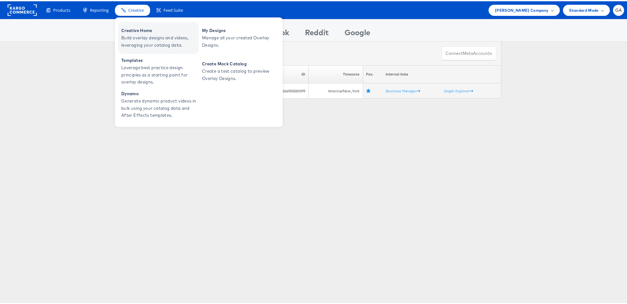
click at [146, 29] on span "Creative Home" at bounding box center [159, 29] width 76 height 7
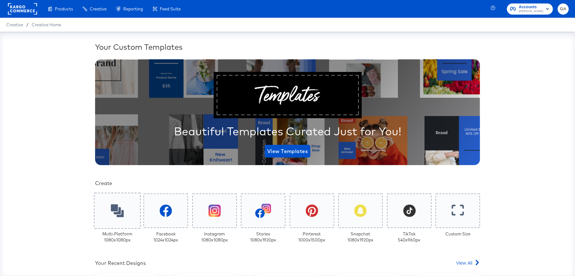
click at [113, 214] on icon at bounding box center [117, 210] width 13 height 13
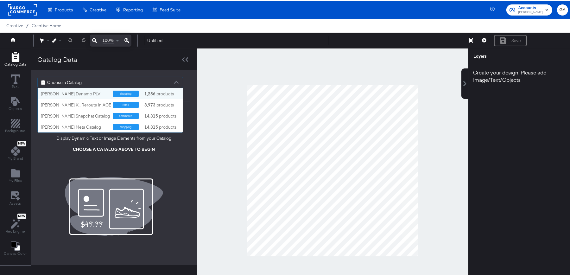
click at [137, 80] on div "Choose a Catalog" at bounding box center [110, 81] width 145 height 11
click at [66, 91] on div "[PERSON_NAME] Dynamo PLV" at bounding box center [74, 93] width 67 height 6
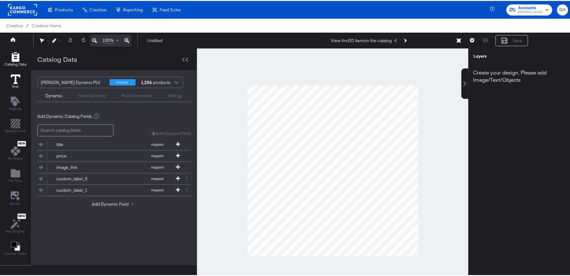
click at [13, 80] on icon at bounding box center [16, 79] width 10 height 10
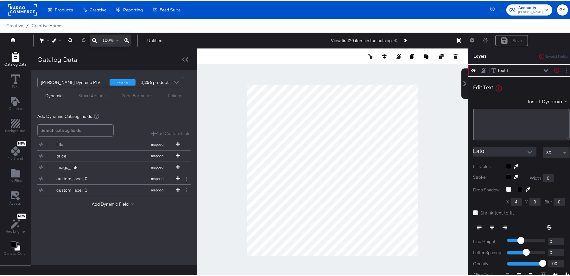
click at [528, 150] on icon "Open" at bounding box center [530, 151] width 4 height 4
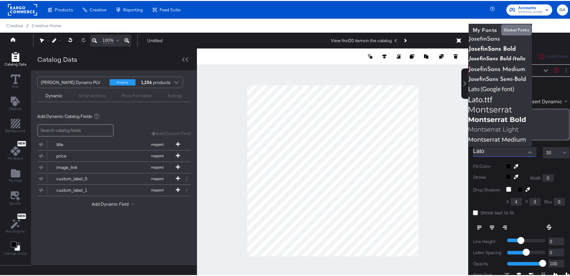
scroll to position [173, 0]
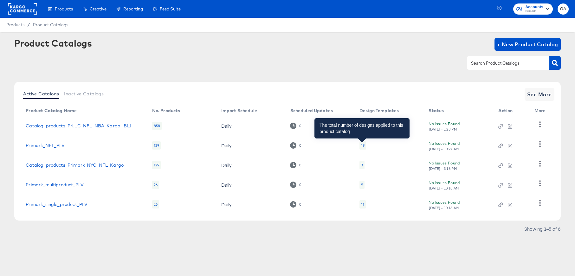
click at [363, 145] on div "19" at bounding box center [362, 145] width 3 height 5
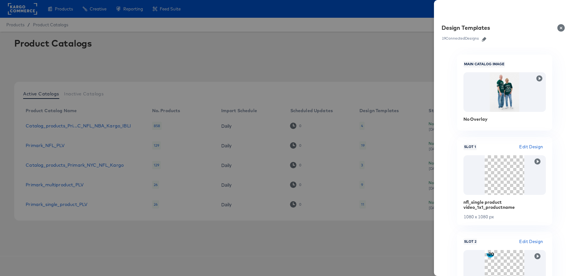
click at [485, 38] on icon "button" at bounding box center [484, 39] width 4 height 4
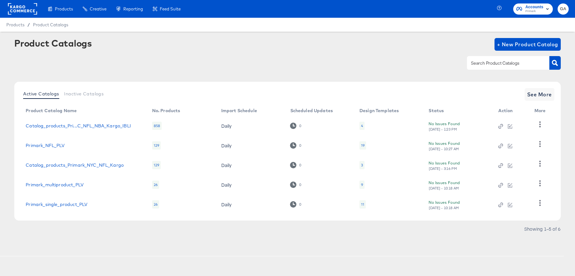
click at [361, 126] on div "4" at bounding box center [362, 125] width 2 height 5
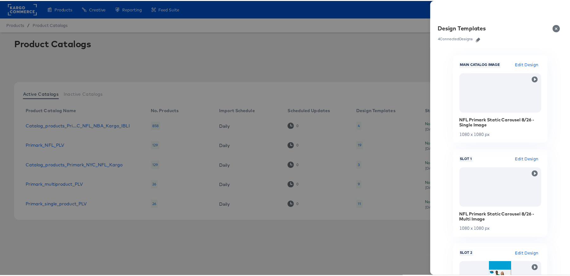
scroll to position [57, 0]
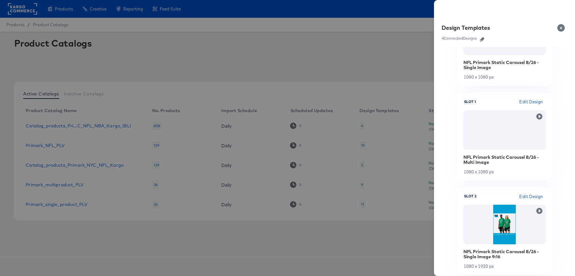
click at [525, 101] on span "Edit Design" at bounding box center [531, 101] width 24 height 7
